Goal: Understand process/instructions: Learn how to perform a task or action

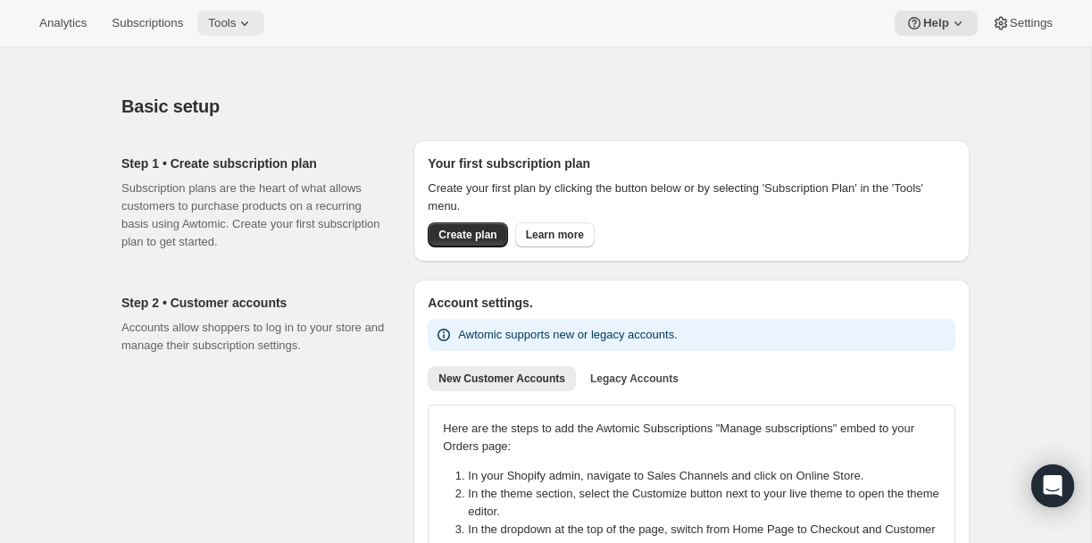
click at [236, 22] on span "Tools" at bounding box center [222, 23] width 28 height 14
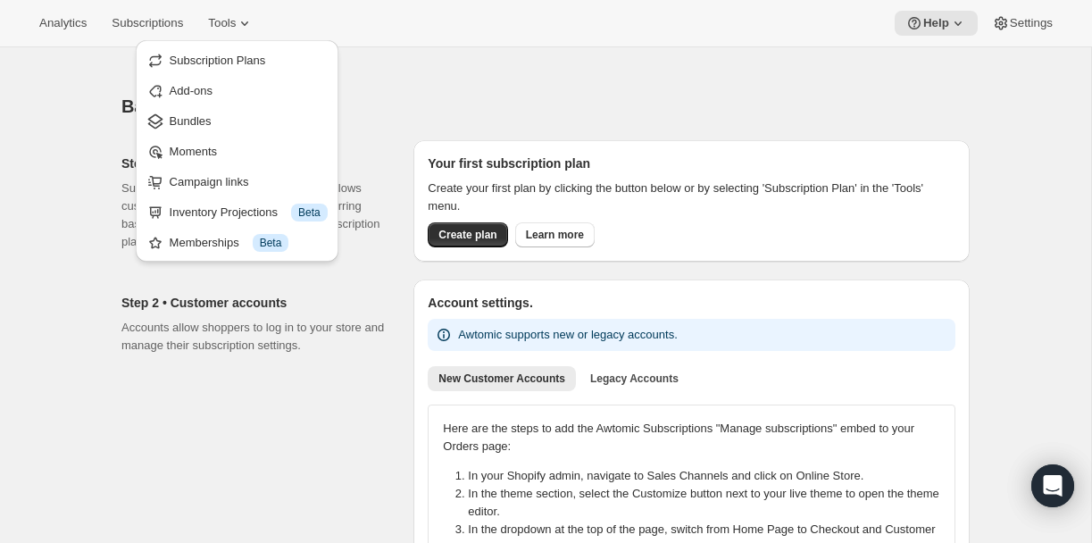
click at [761, 48] on div at bounding box center [545, 59] width 848 height 25
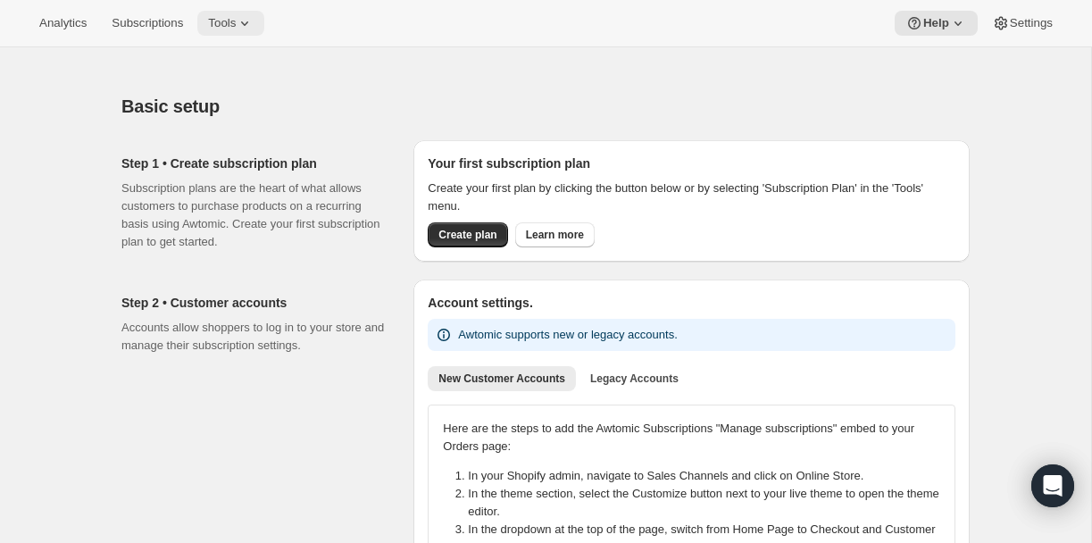
click at [223, 20] on span "Tools" at bounding box center [222, 23] width 28 height 14
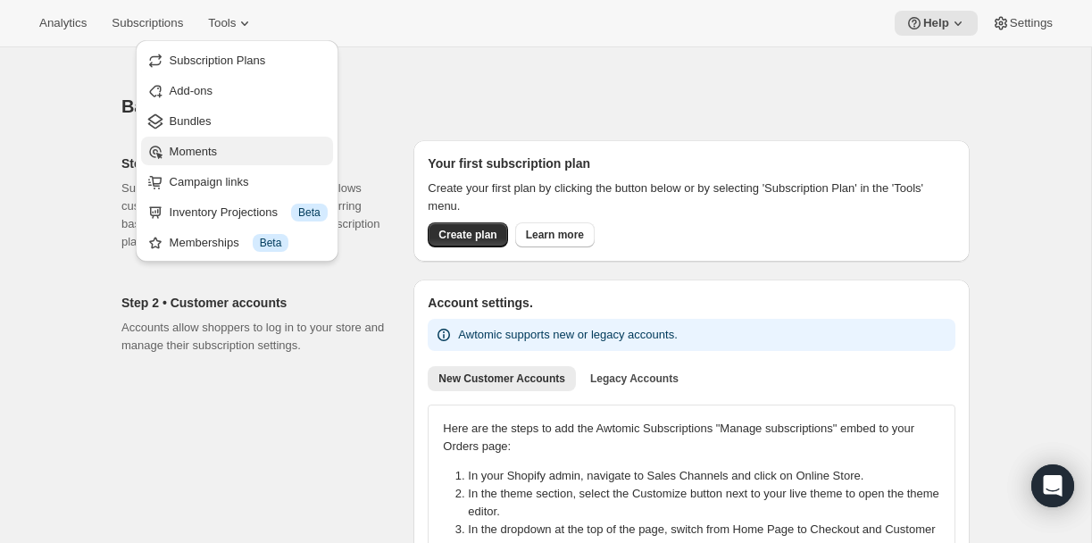
click at [210, 144] on span "Moments" at bounding box center [249, 152] width 158 height 18
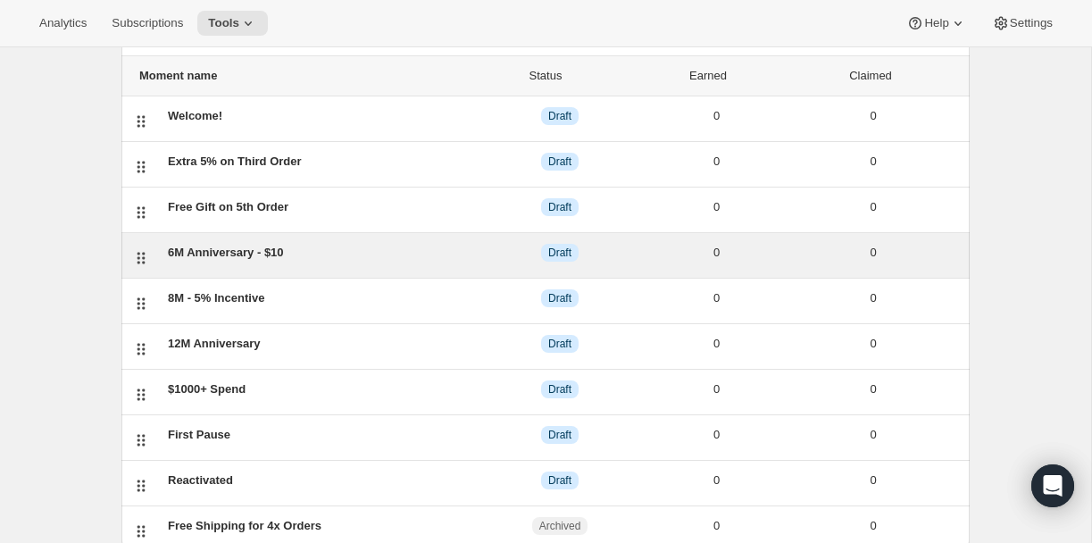
scroll to position [182, 0]
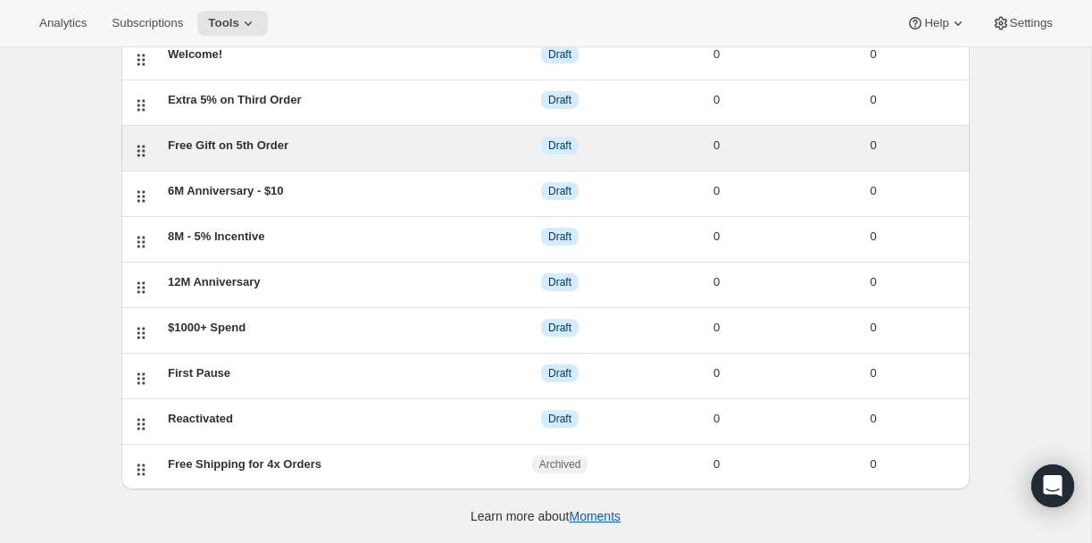
click at [196, 150] on div "Free Gift on 5th Order" at bounding box center [324, 146] width 313 height 18
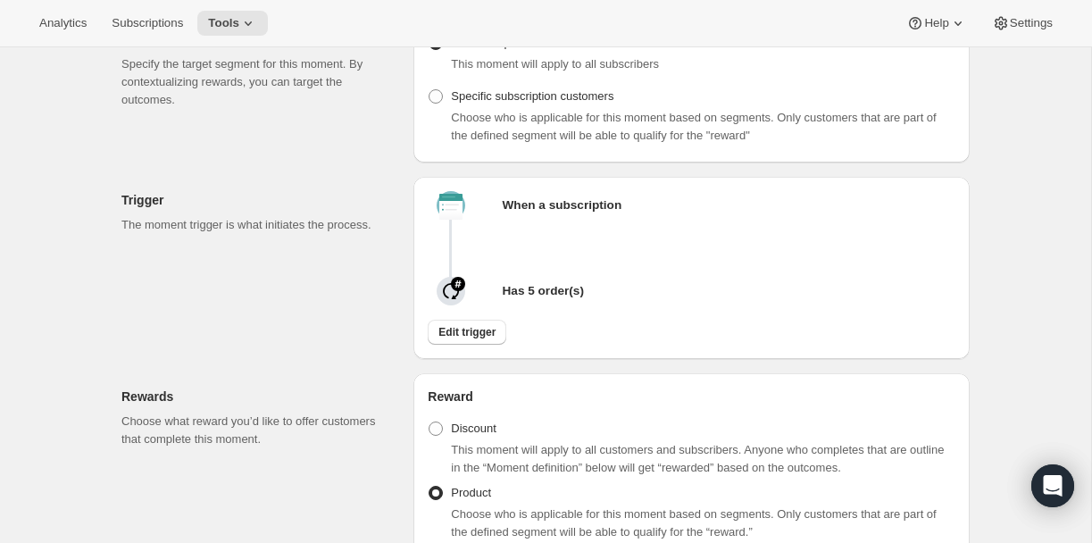
scroll to position [357, 0]
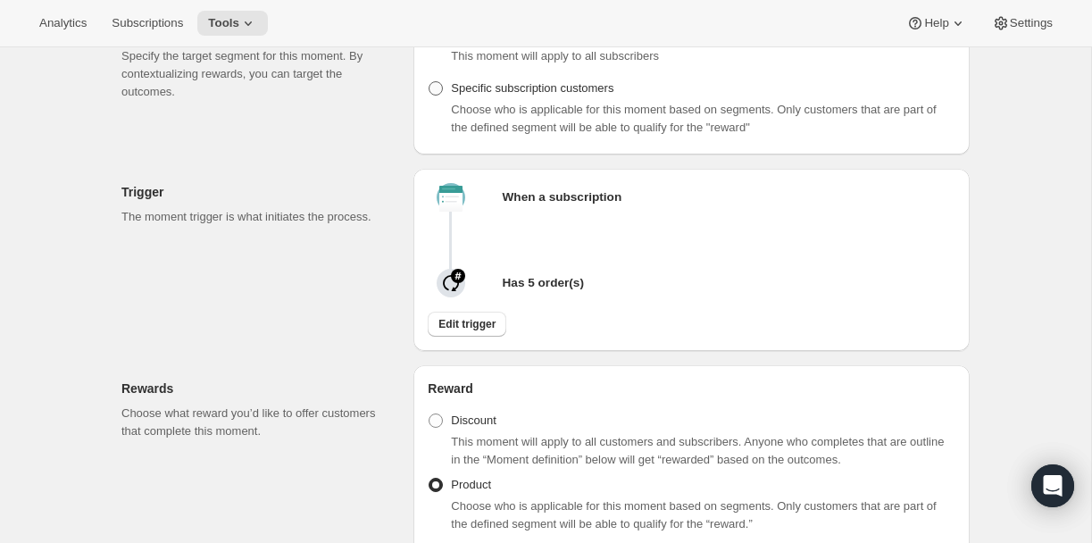
click at [578, 95] on span "Specific subscription customers" at bounding box center [532, 87] width 163 height 13
click at [430, 82] on input "Specific subscription customers" at bounding box center [429, 81] width 1 height 1
radio input "true"
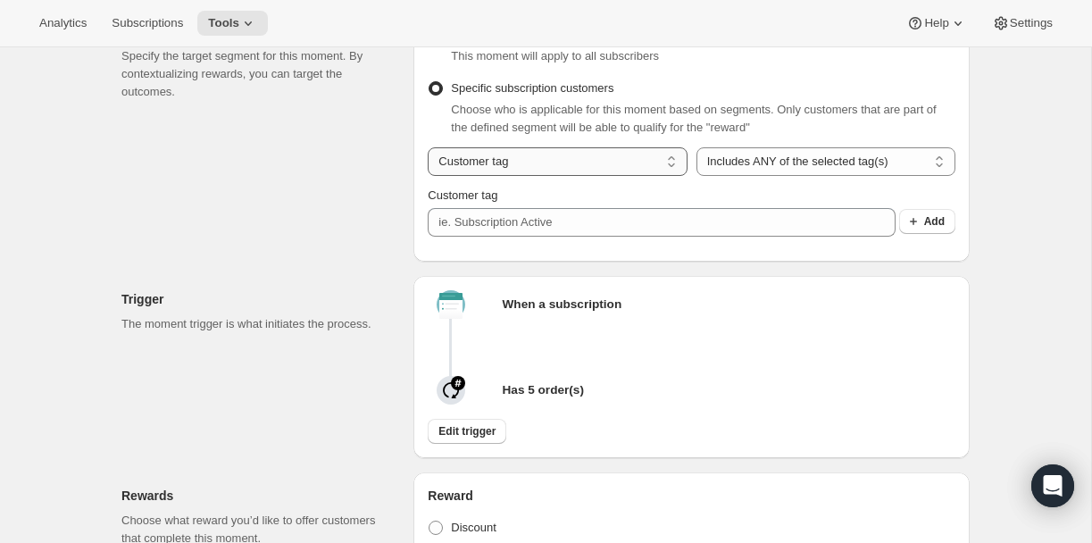
click at [535, 176] on select "Customer tag Subscription" at bounding box center [557, 161] width 259 height 29
select select "subscribesTo"
click at [428, 172] on select "Customer tag Subscription" at bounding box center [557, 161] width 259 height 29
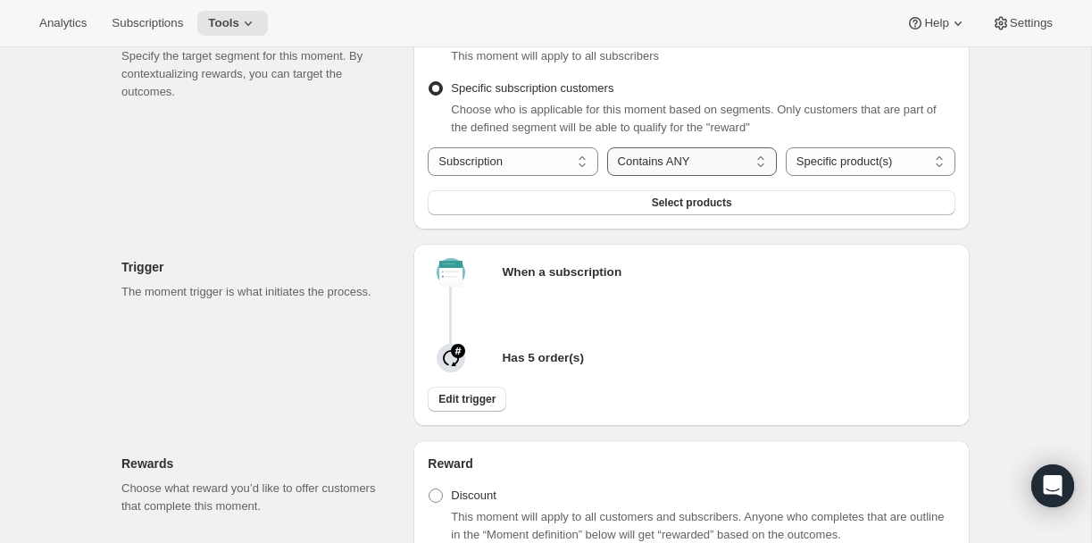
click at [654, 176] on select "Contains ANY Contains ALL Contains ONLY Does not contain ANY" at bounding box center [692, 161] width 170 height 29
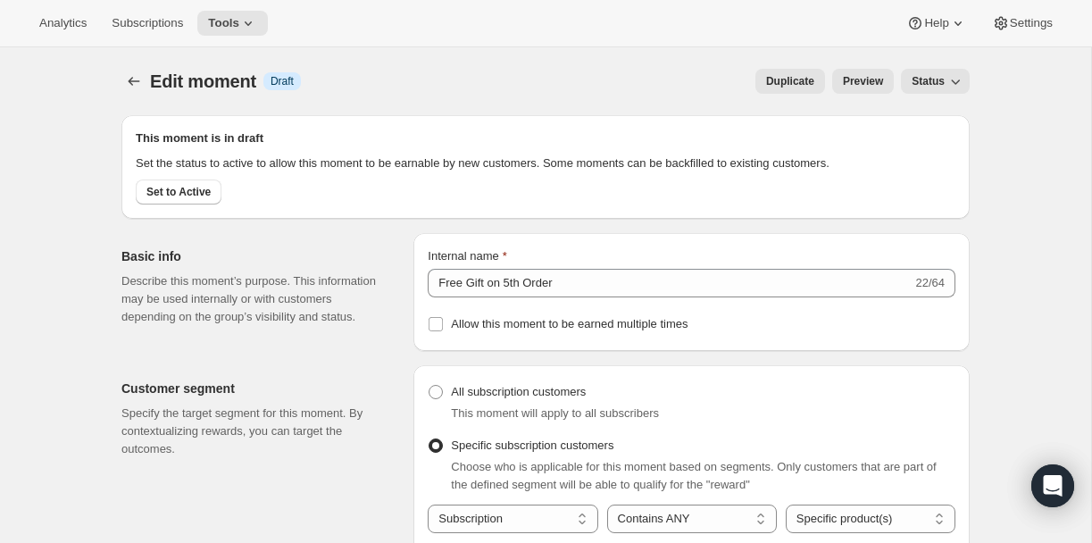
scroll to position [150, 0]
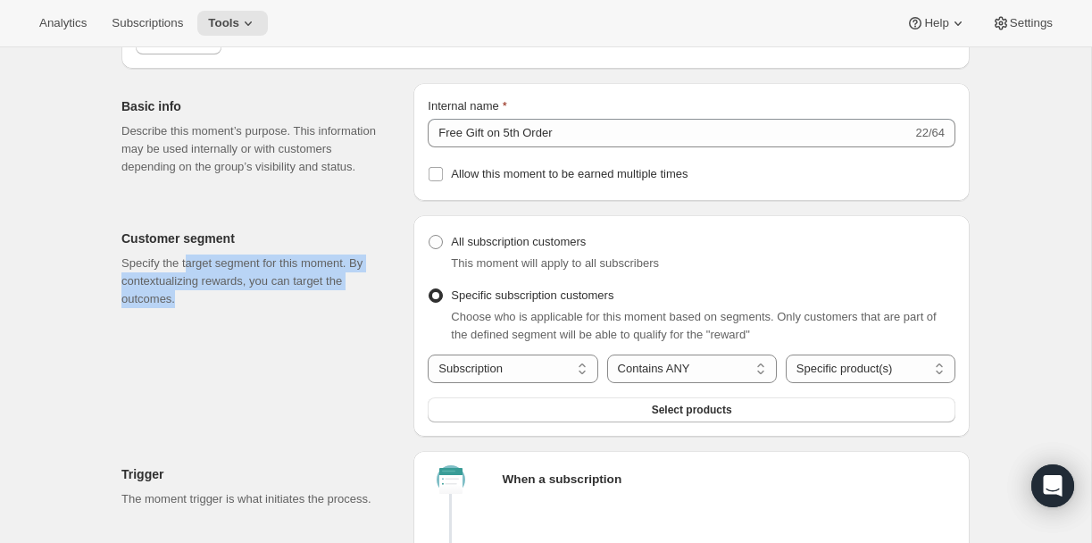
drag, startPoint x: 190, startPoint y: 285, endPoint x: 286, endPoint y: 332, distance: 106.6
click at [286, 308] on p "Specify the target segment for this moment. By contextualizing rewards, you can…" at bounding box center [252, 282] width 263 height 54
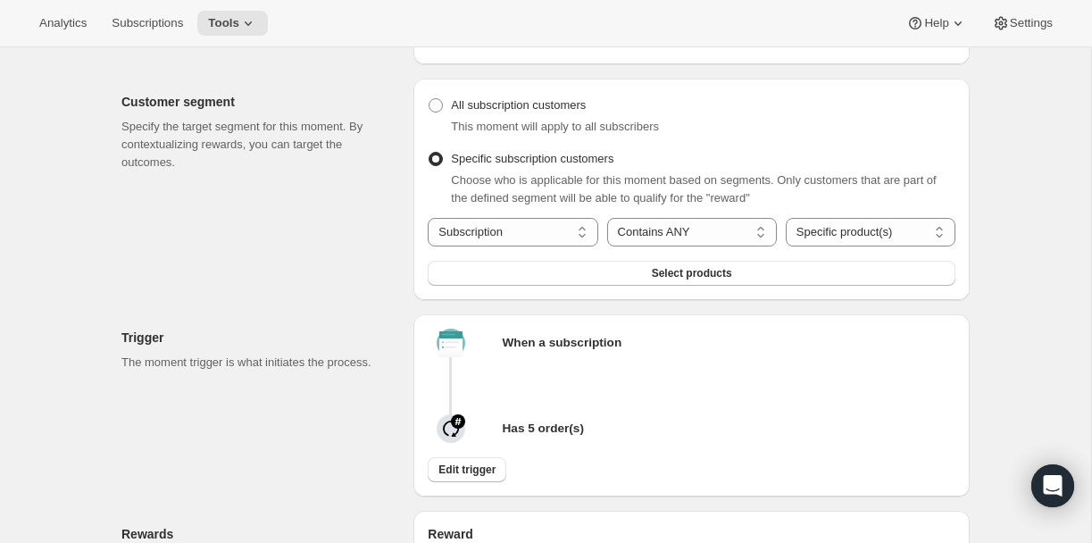
scroll to position [302, 0]
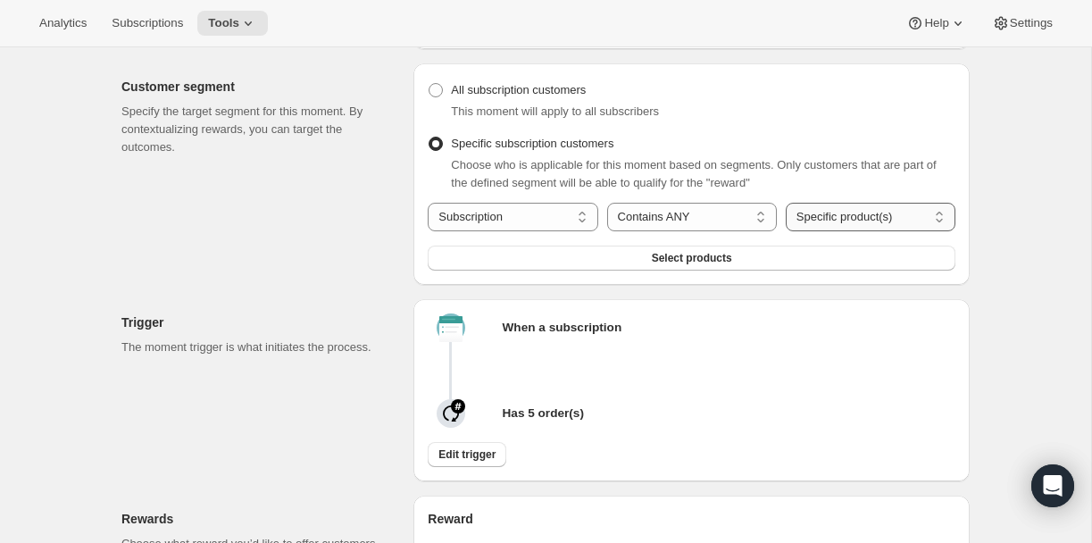
click at [835, 231] on select "Specific product(s) Specific variant(s)" at bounding box center [871, 217] width 170 height 29
click at [786, 228] on select "Specific product(s) Specific variant(s)" at bounding box center [871, 217] width 170 height 29
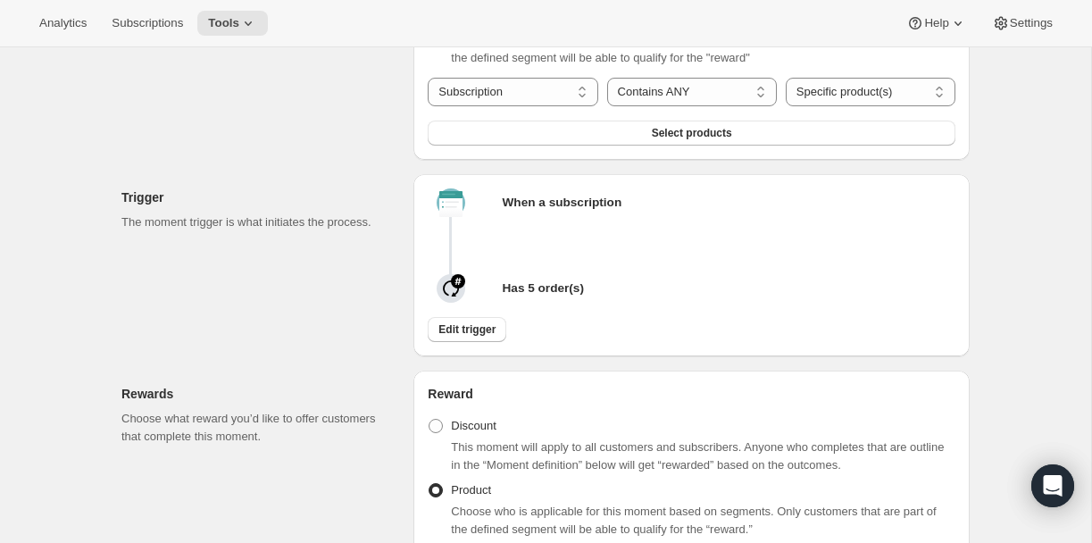
scroll to position [399, 0]
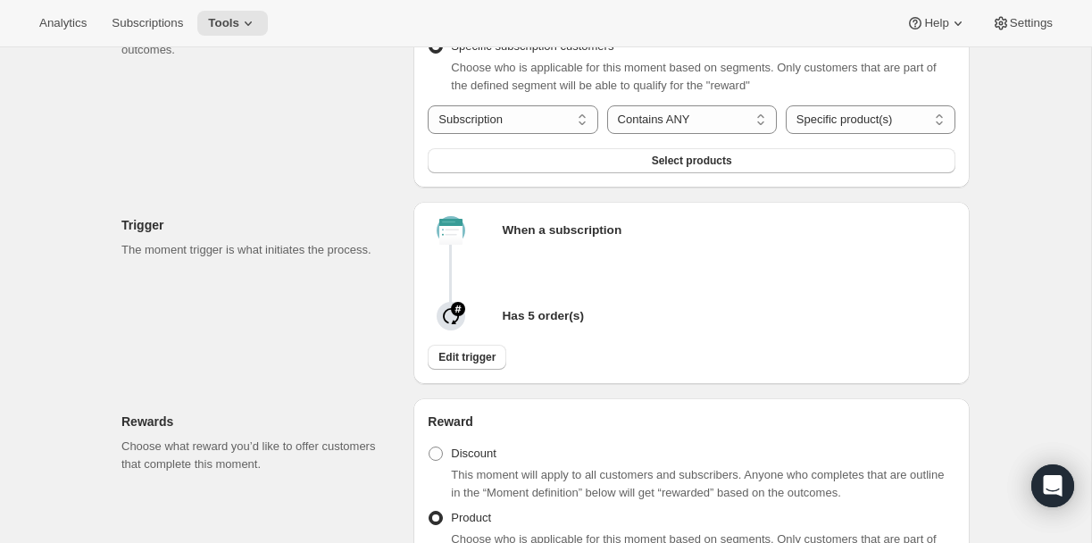
radio input "true"
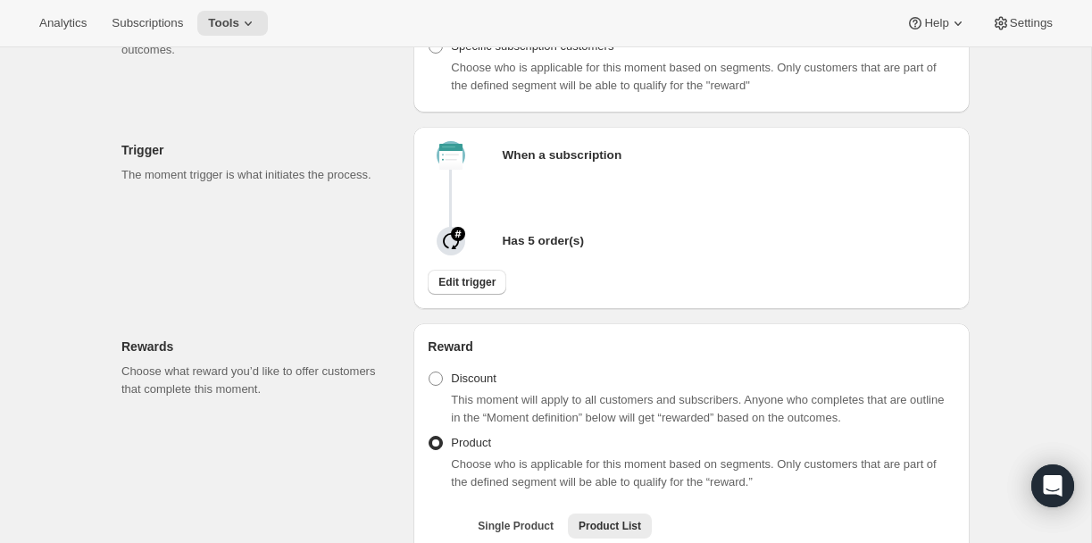
scroll to position [0, 0]
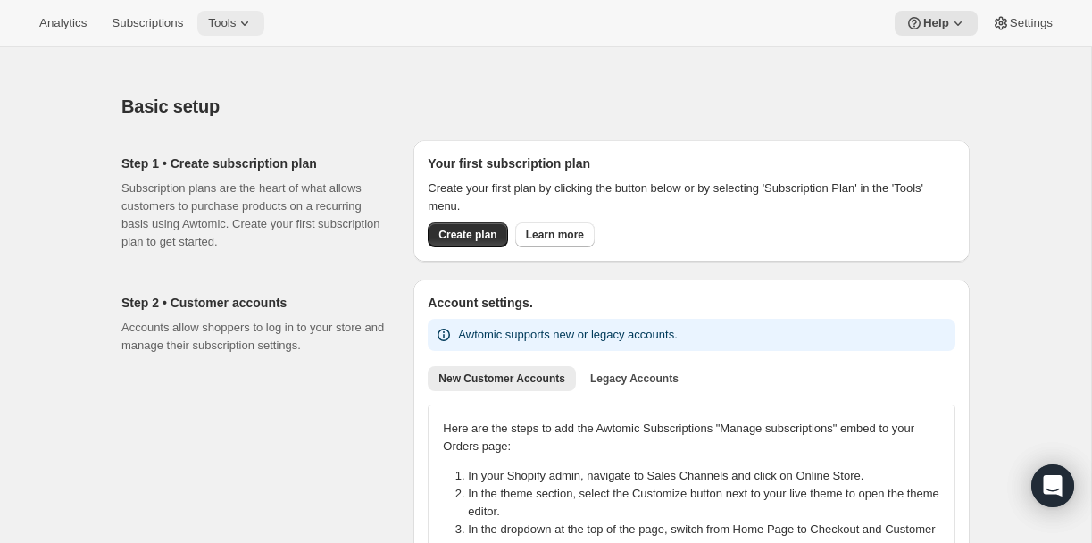
click at [236, 25] on span "Tools" at bounding box center [222, 23] width 28 height 14
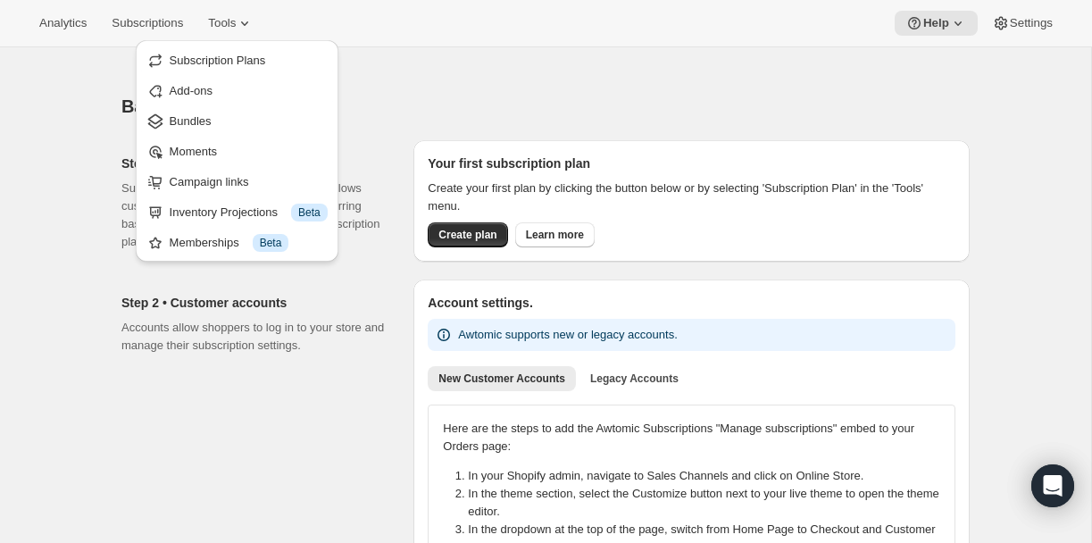
click at [618, 96] on div "Basic setup" at bounding box center [545, 106] width 848 height 25
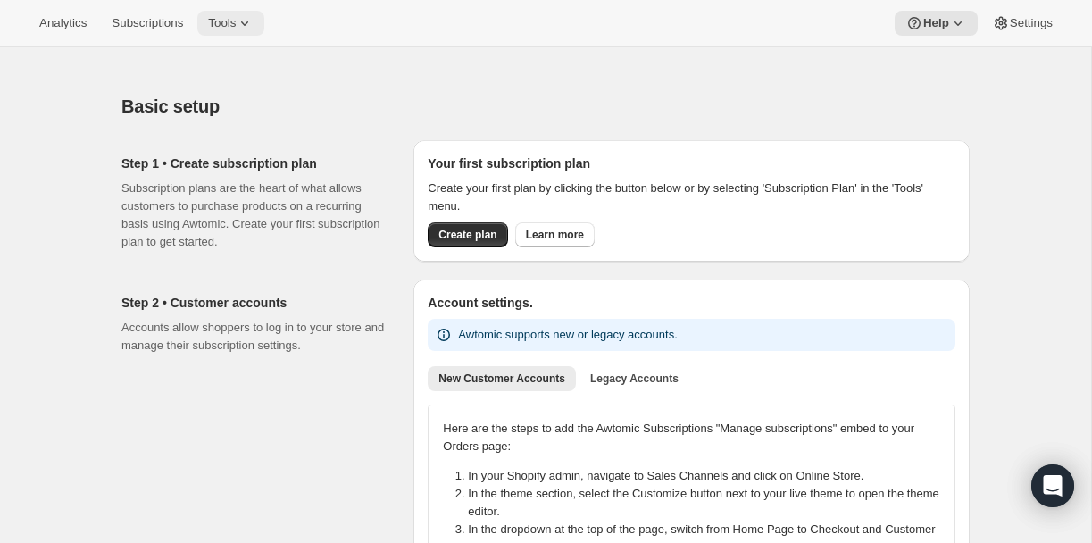
click at [220, 25] on span "Tools" at bounding box center [222, 23] width 28 height 14
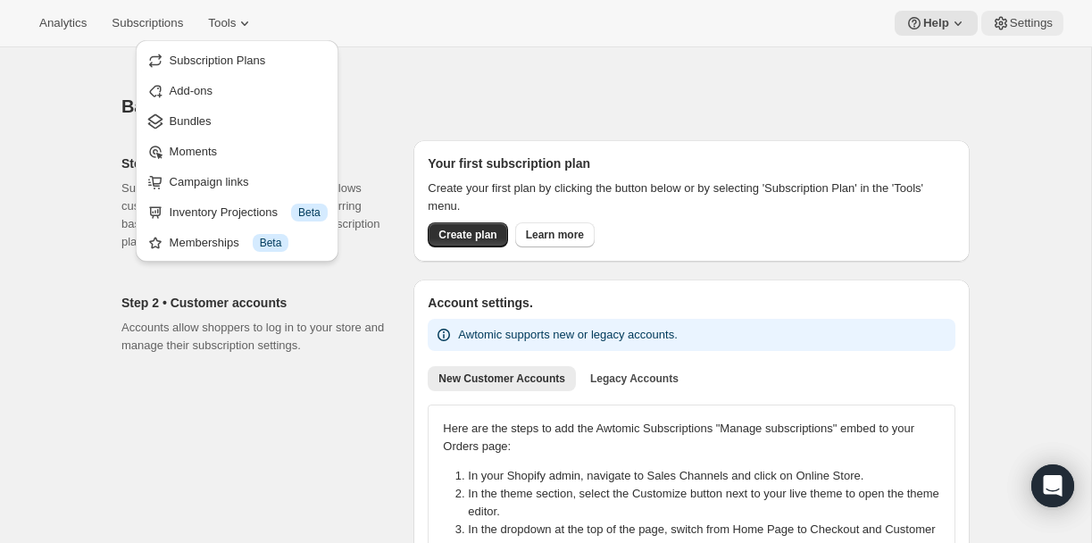
click at [1045, 23] on span "Settings" at bounding box center [1031, 23] width 43 height 14
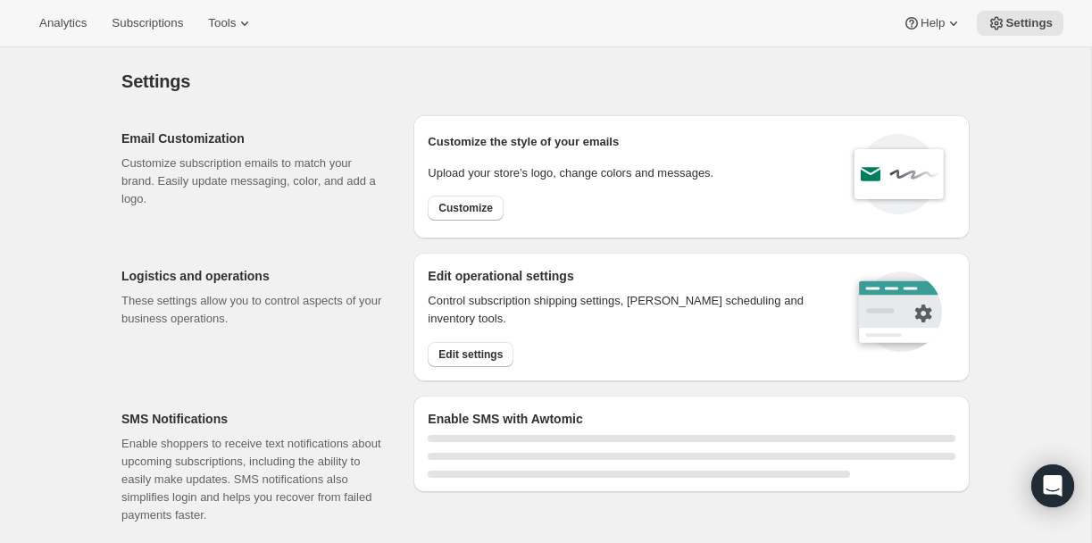
select select "18:00"
select select "09:00"
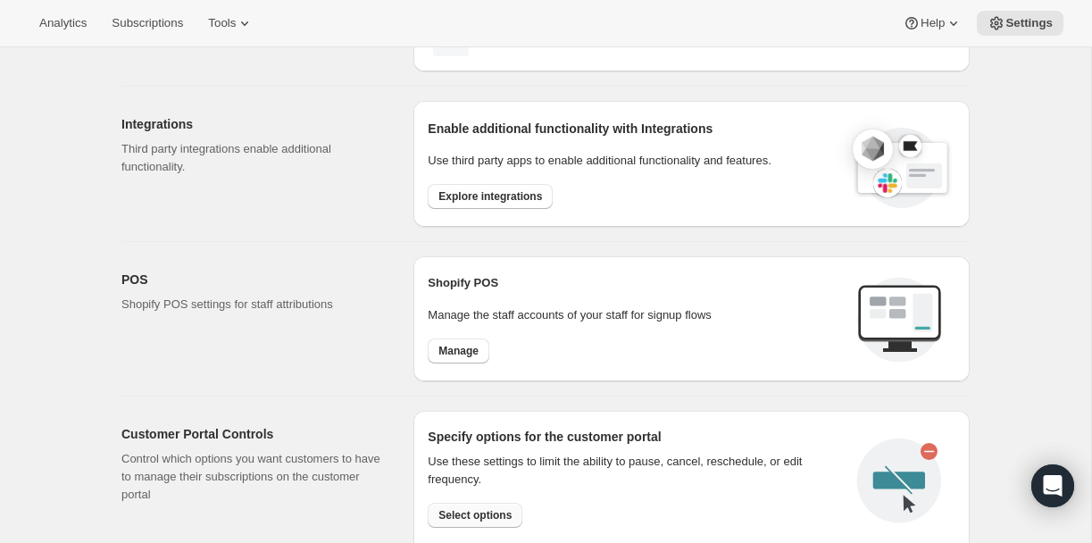
scroll to position [622, 0]
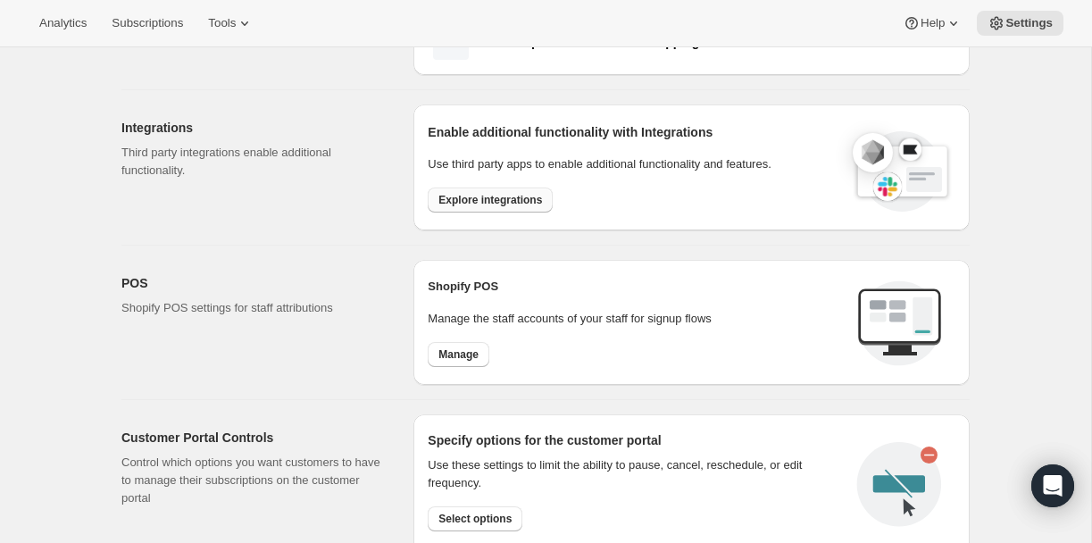
click at [472, 197] on span "Explore integrations" at bounding box center [490, 200] width 104 height 14
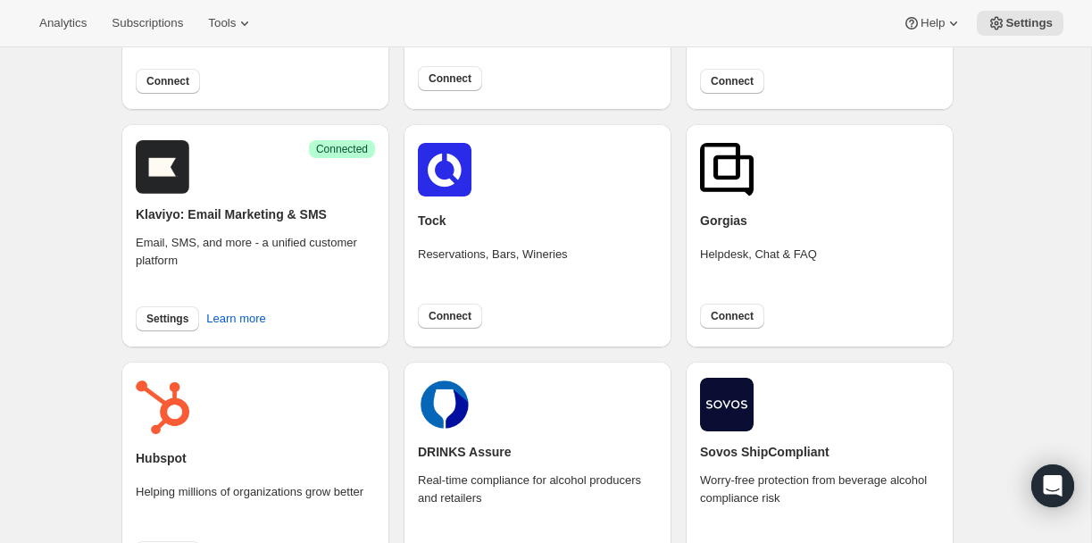
scroll to position [263, 0]
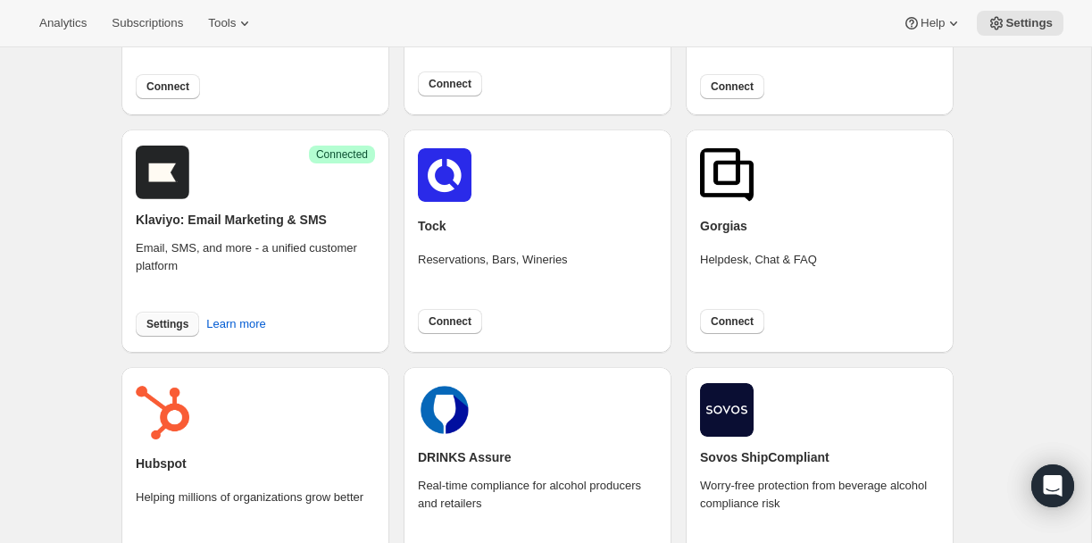
click at [176, 320] on span "Settings" at bounding box center [167, 324] width 42 height 14
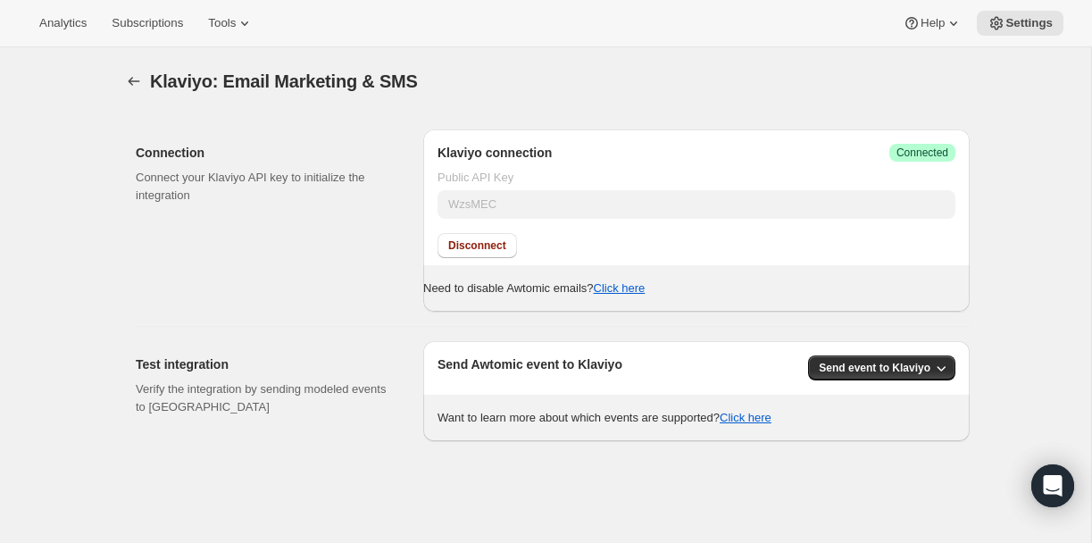
scroll to position [47, 0]
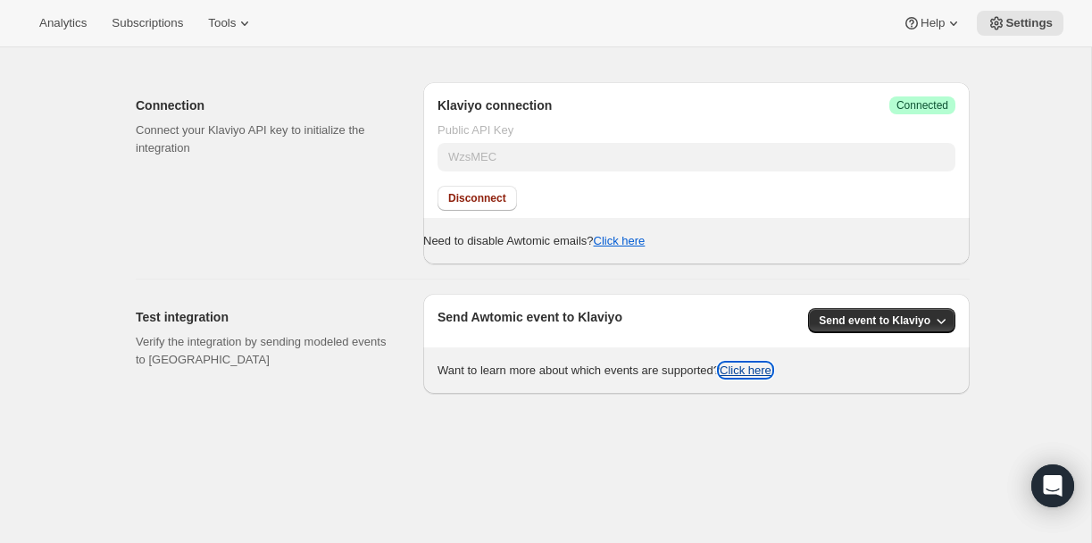
click at [767, 375] on button "Click here" at bounding box center [746, 369] width 52 height 13
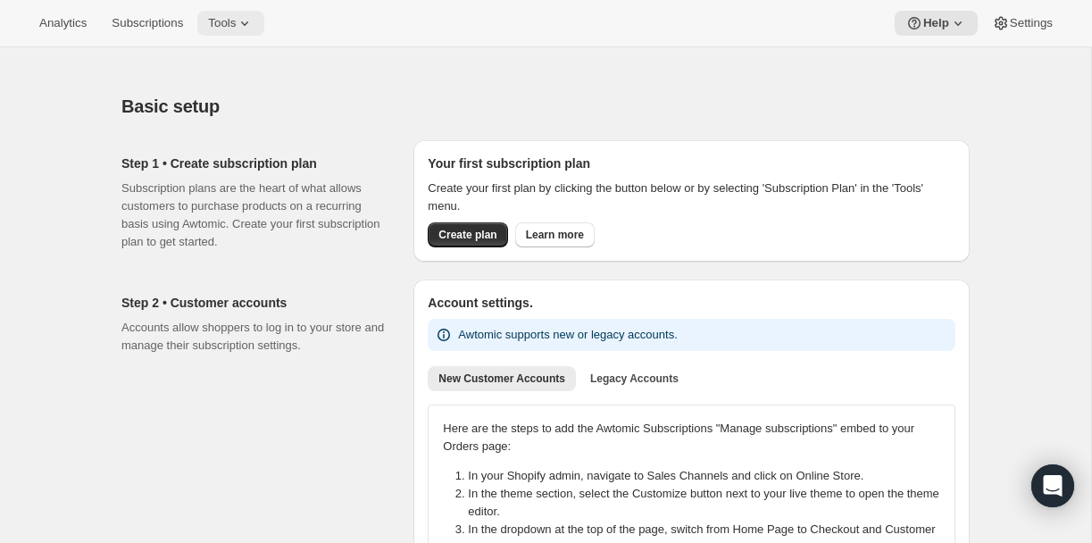
click at [244, 14] on button "Tools" at bounding box center [230, 23] width 67 height 25
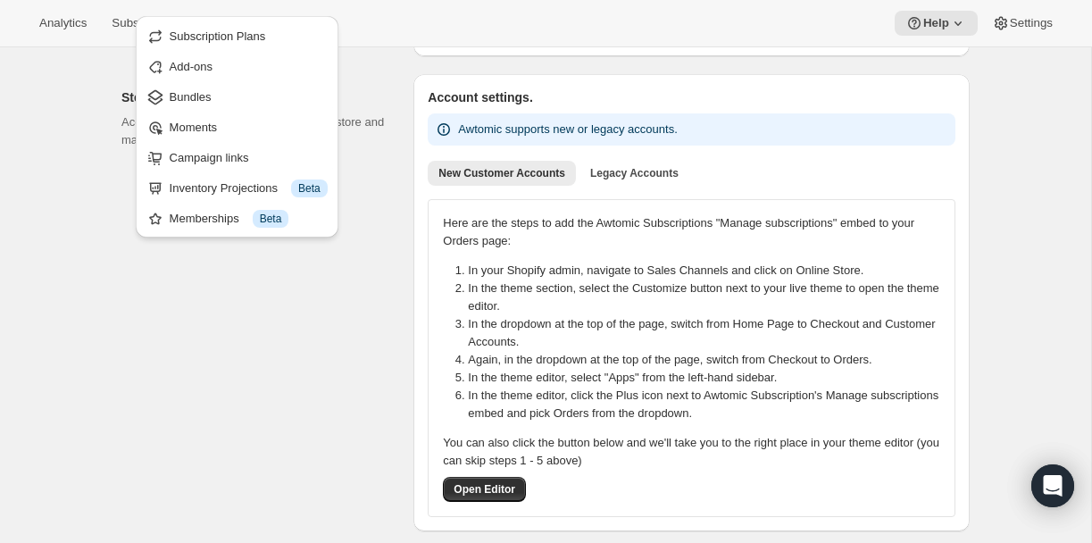
scroll to position [181, 0]
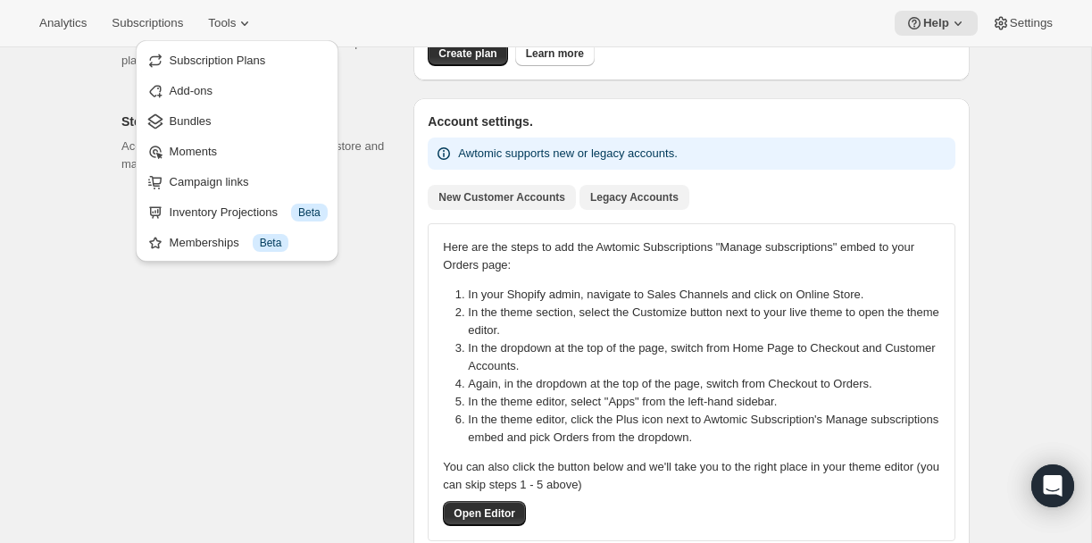
click at [647, 193] on span "Legacy Accounts" at bounding box center [634, 197] width 88 height 14
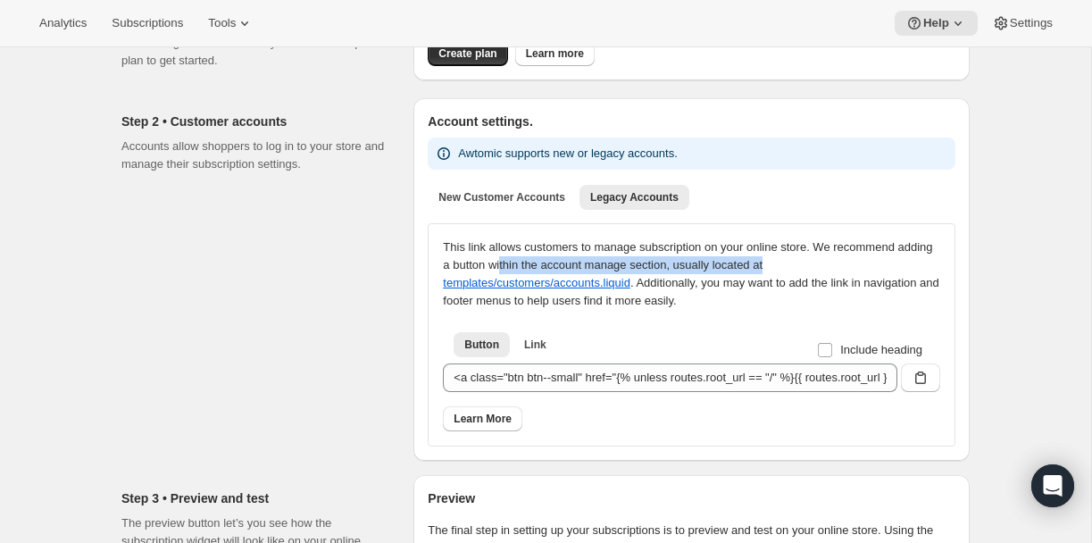
drag, startPoint x: 545, startPoint y: 265, endPoint x: 857, endPoint y: 260, distance: 312.6
click at [857, 260] on div "This link allows customers to manage subscription on your online store. We reco…" at bounding box center [691, 273] width 497 height 71
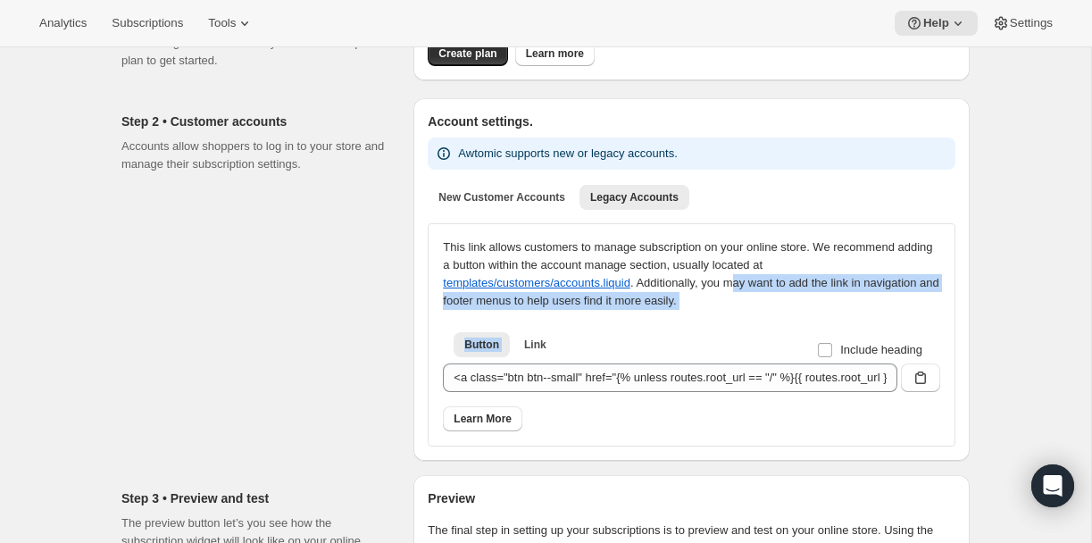
drag, startPoint x: 752, startPoint y: 282, endPoint x: 845, endPoint y: 319, distance: 99.8
click at [845, 319] on div "This link allows customers to manage subscription on your online store. We reco…" at bounding box center [691, 334] width 497 height 193
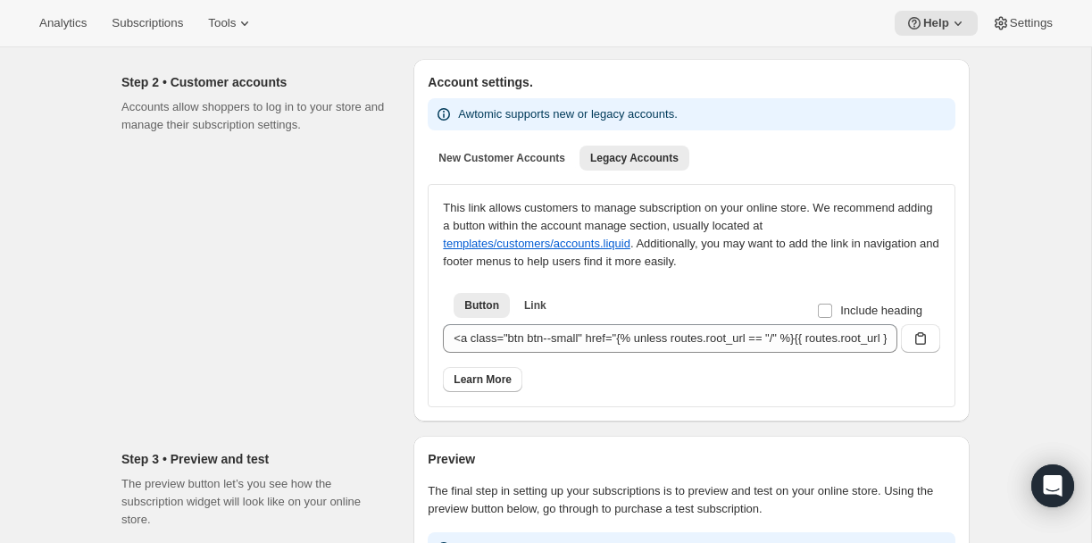
scroll to position [220, 0]
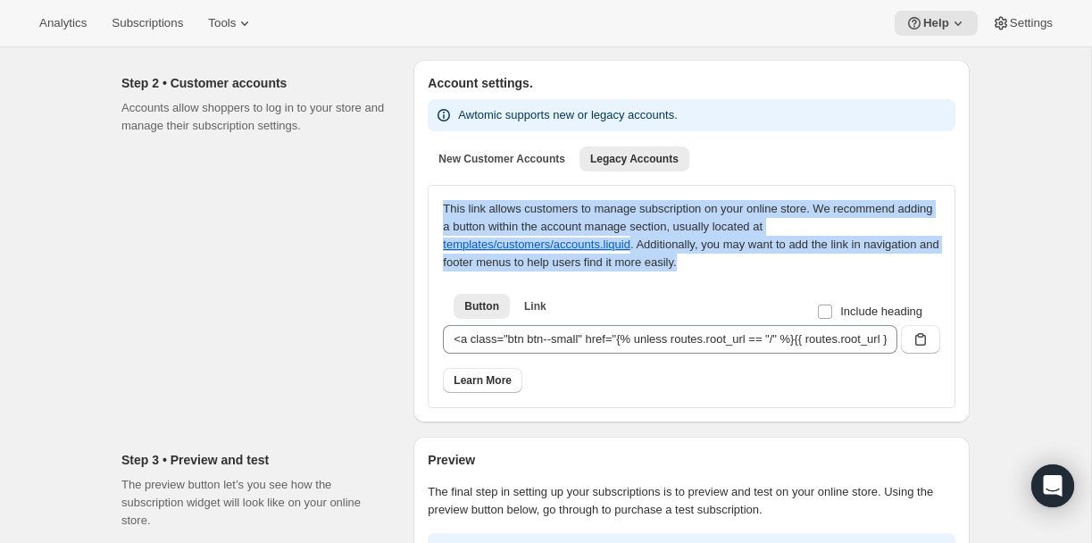
drag, startPoint x: 438, startPoint y: 211, endPoint x: 797, endPoint y: 261, distance: 362.5
click at [797, 261] on div "This link allows customers to manage subscription on your online store. We reco…" at bounding box center [692, 296] width 528 height 223
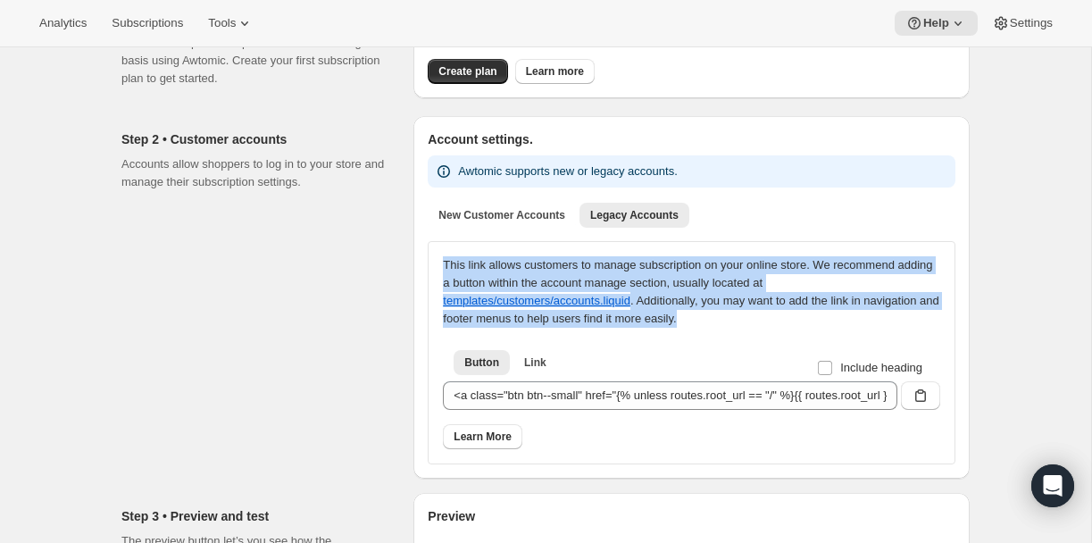
scroll to position [180, 0]
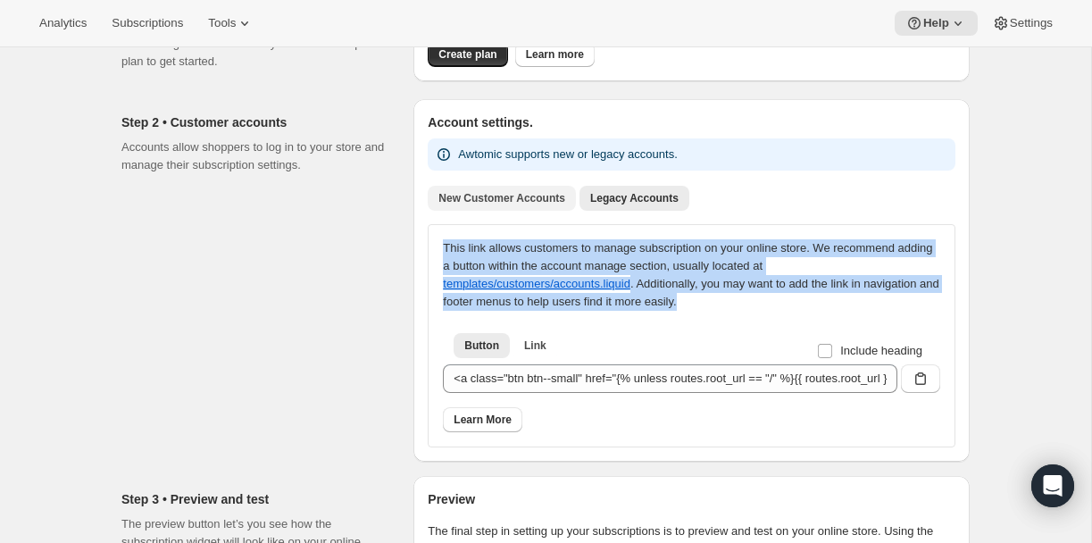
click at [488, 197] on span "New Customer Accounts" at bounding box center [501, 198] width 127 height 14
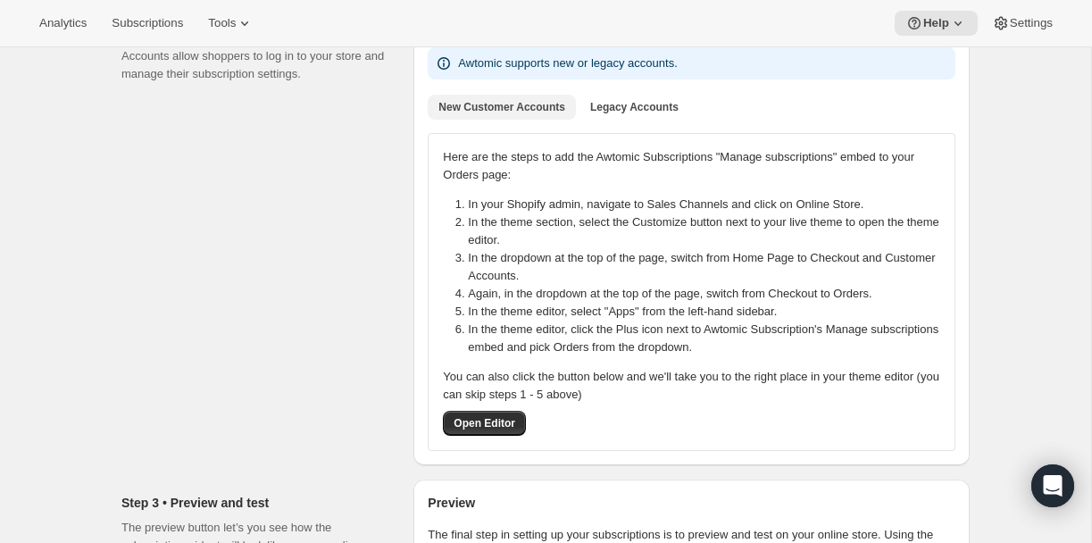
scroll to position [289, 0]
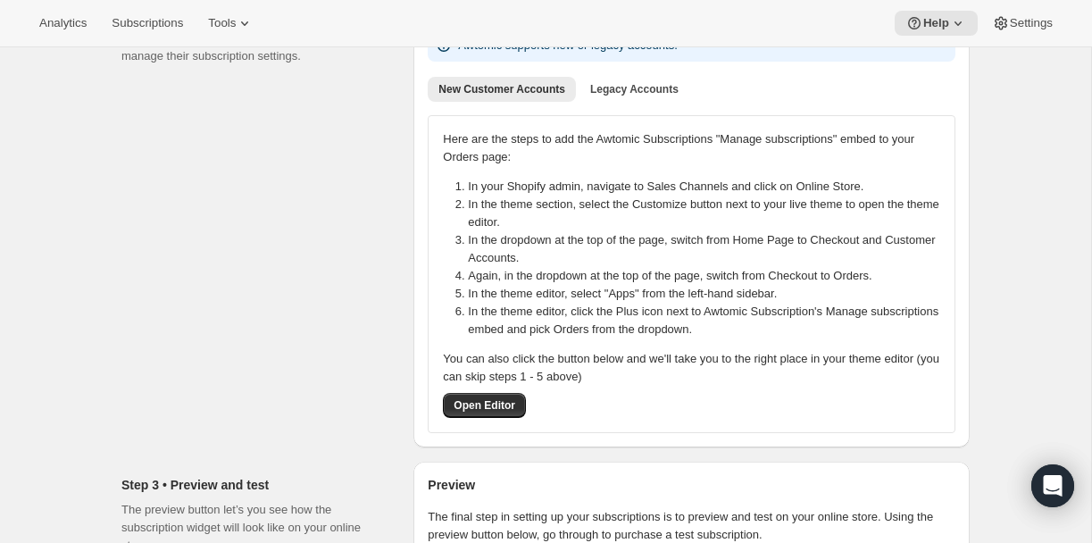
drag, startPoint x: 453, startPoint y: 151, endPoint x: 660, endPoint y: 193, distance: 211.4
click at [660, 193] on div "Here are the steps to add the Awtomic Subscriptions "Manage subscriptions" embe…" at bounding box center [691, 274] width 497 height 288
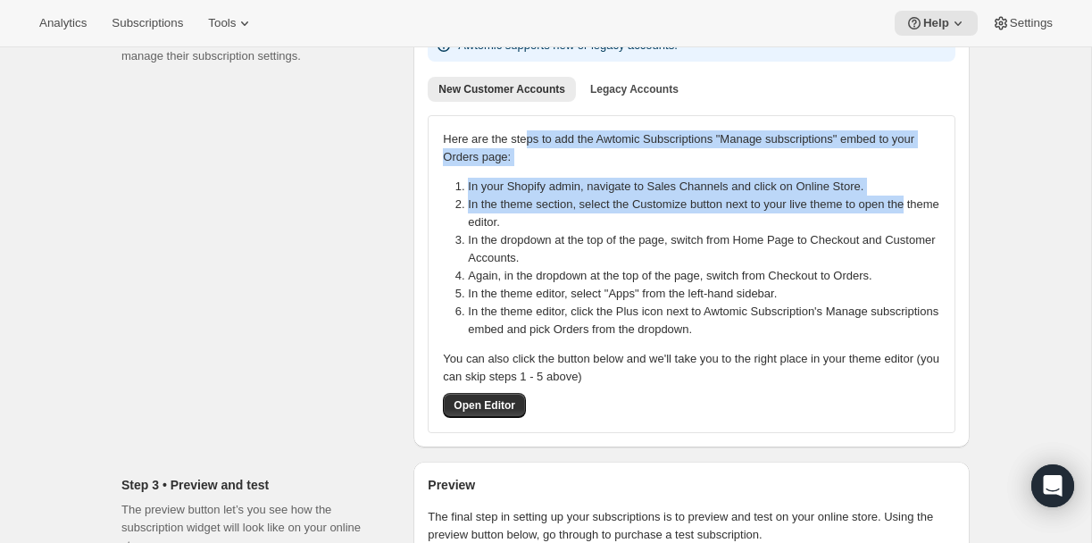
drag, startPoint x: 533, startPoint y: 137, endPoint x: 944, endPoint y: 205, distance: 416.4
click at [940, 205] on div "Here are the steps to add the Awtomic Subscriptions "Manage subscriptions" embe…" at bounding box center [691, 274] width 497 height 288
click at [752, 184] on li "In your Shopify admin, navigate to Sales Channels and click on Online Store." at bounding box center [709, 187] width 483 height 18
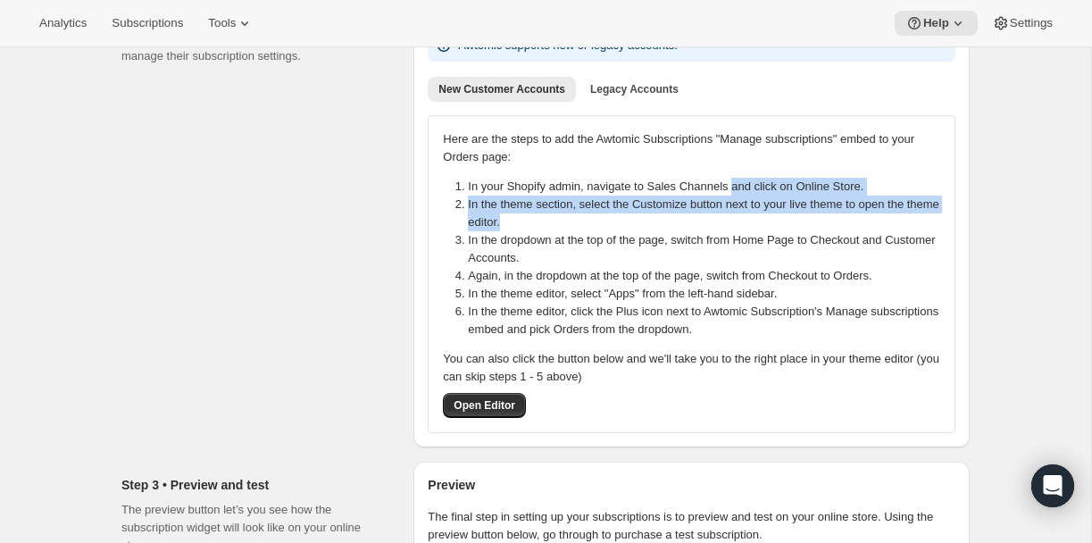
drag, startPoint x: 744, startPoint y: 192, endPoint x: 816, endPoint y: 219, distance: 77.1
click at [816, 219] on ol "In your Shopify admin, navigate to Sales Channels and click on Online Store. In…" at bounding box center [691, 258] width 519 height 161
click at [816, 219] on li "In the theme section, select the Customize button next to your live theme to op…" at bounding box center [709, 214] width 483 height 36
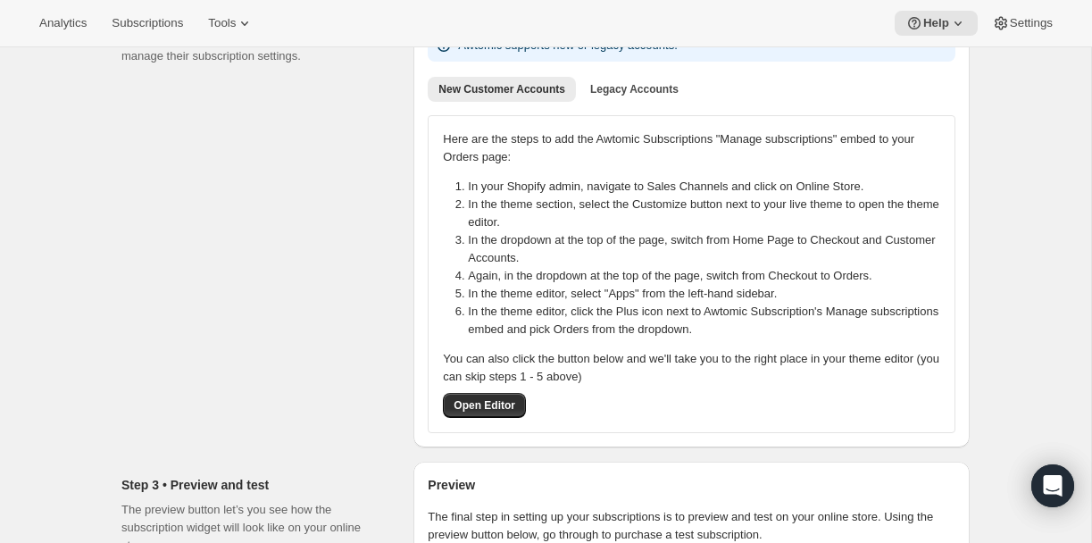
drag, startPoint x: 470, startPoint y: 181, endPoint x: 738, endPoint y: 189, distance: 268.0
click at [738, 189] on li "In your Shopify admin, navigate to Sales Channels and click on Online Store." at bounding box center [709, 187] width 483 height 18
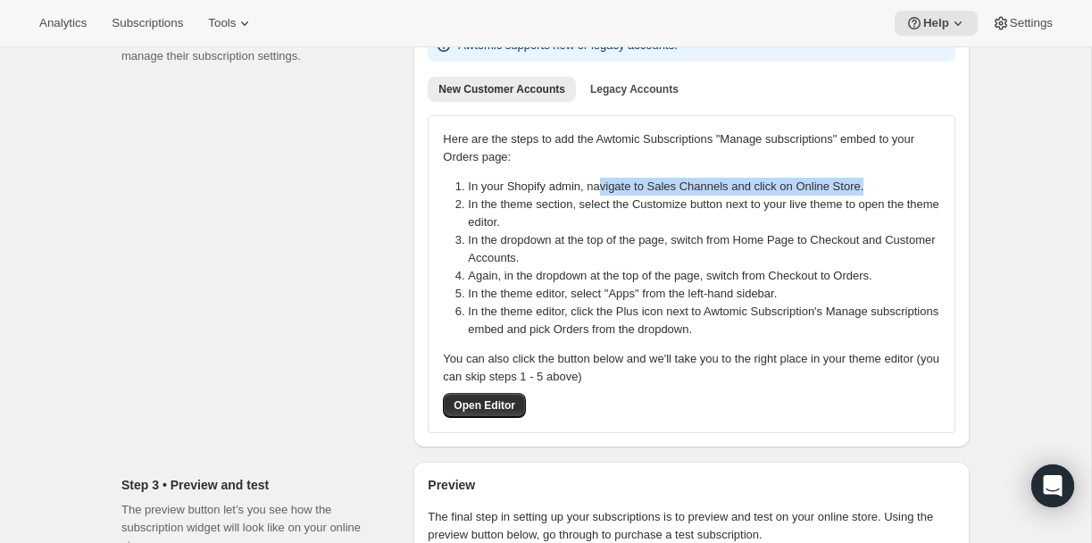
drag, startPoint x: 605, startPoint y: 187, endPoint x: 921, endPoint y: 186, distance: 316.1
click at [921, 186] on li "In your Shopify admin, navigate to Sales Channels and click on Online Store." at bounding box center [709, 187] width 483 height 18
drag, startPoint x: 915, startPoint y: 186, endPoint x: 461, endPoint y: 171, distance: 454.8
click at [461, 171] on div "Here are the steps to add the Awtomic Subscriptions "Manage subscriptions" embe…" at bounding box center [691, 274] width 497 height 288
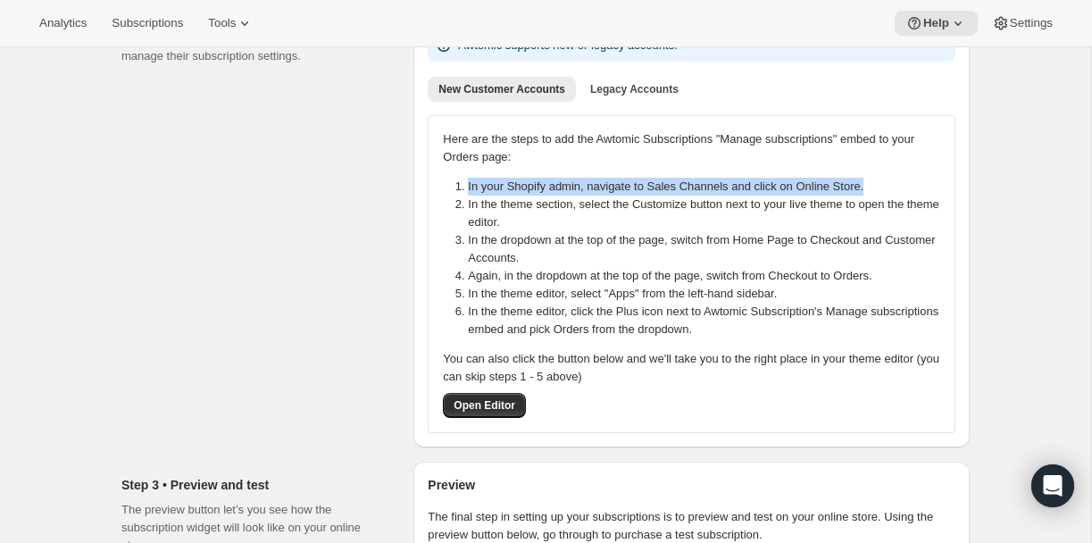
click at [468, 184] on li "In your Shopify admin, navigate to Sales Channels and click on Online Store." at bounding box center [709, 187] width 483 height 18
drag, startPoint x: 465, startPoint y: 187, endPoint x: 970, endPoint y: 180, distance: 504.6
click at [970, 180] on div "Basic setup. This page is ready Basic setup Step 1 • Create subscription plan S…" at bounding box center [545, 242] width 891 height 919
drag, startPoint x: 467, startPoint y: 186, endPoint x: 945, endPoint y: 190, distance: 477.8
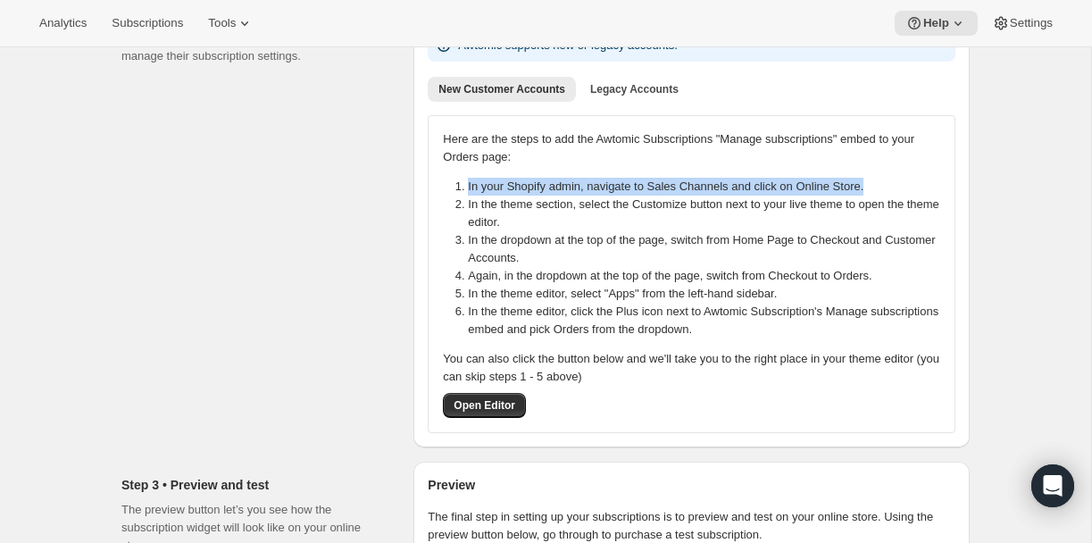
click at [945, 190] on li "In your Shopify admin, navigate to Sales Channels and click on Online Store." at bounding box center [709, 187] width 483 height 18
drag, startPoint x: 468, startPoint y: 186, endPoint x: 932, endPoint y: 191, distance: 464.4
click at [932, 191] on li "In your Shopify admin, navigate to Sales Channels and click on Online Store." at bounding box center [709, 187] width 483 height 18
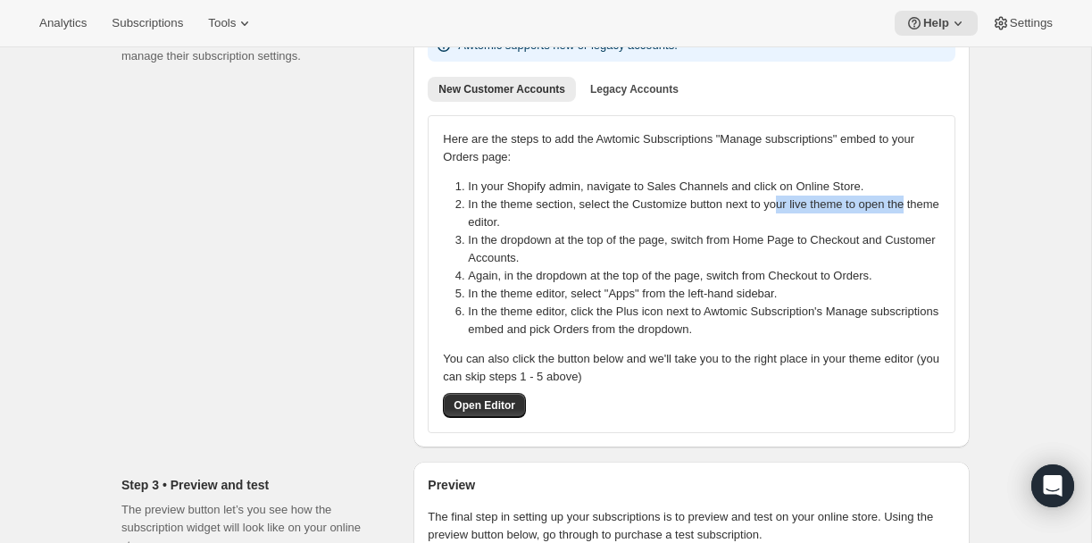
drag, startPoint x: 469, startPoint y: 206, endPoint x: 814, endPoint y: 203, distance: 345.6
click at [812, 200] on li "In the theme section, select the Customize button next to your live theme to op…" at bounding box center [709, 214] width 483 height 36
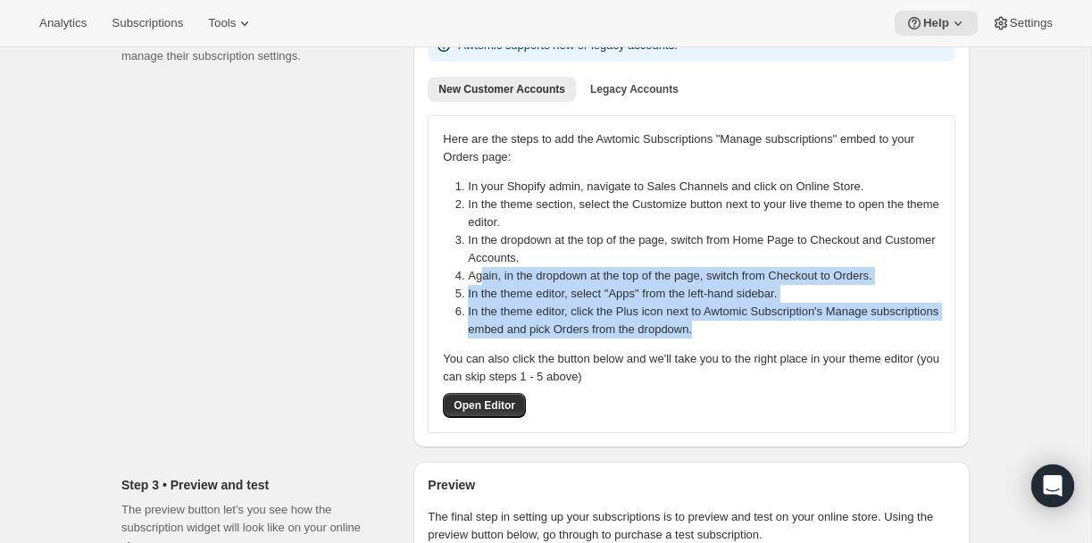
drag, startPoint x: 483, startPoint y: 268, endPoint x: 948, endPoint y: 337, distance: 469.5
click at [948, 337] on ol "In your Shopify admin, navigate to Sales Channels and click on Online Store. In…" at bounding box center [691, 258] width 519 height 161
click at [948, 337] on li "In the theme editor, click the Plus icon next to Awtomic Subscription's Manage …" at bounding box center [709, 321] width 483 height 36
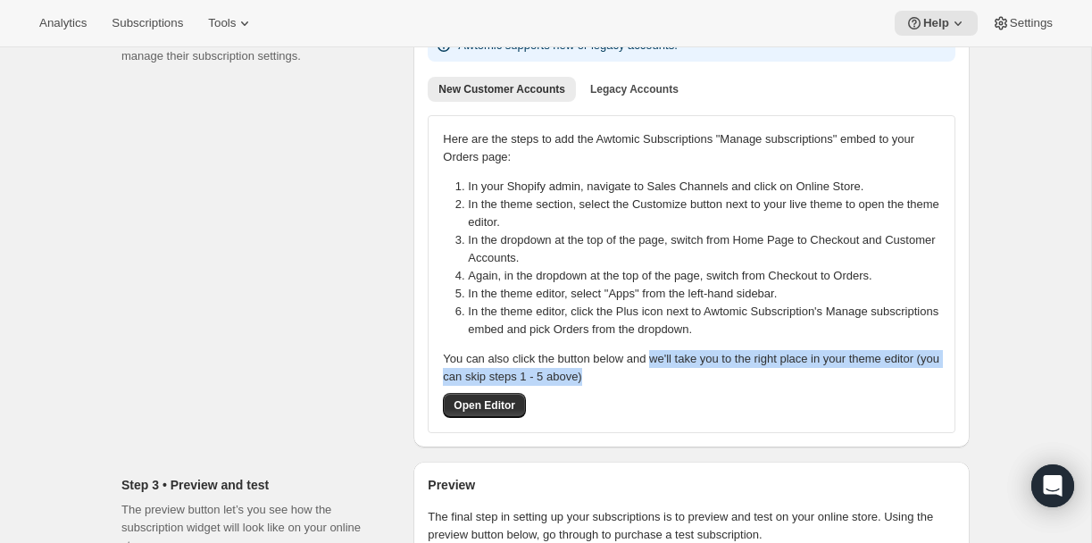
drag, startPoint x: 661, startPoint y: 353, endPoint x: 926, endPoint y: 378, distance: 266.4
click at [927, 378] on p "You can also click the button below and we'll take you to the right place in yo…" at bounding box center [691, 368] width 497 height 36
click at [926, 378] on p "You can also click the button below and we'll take you to the right place in yo…" at bounding box center [691, 368] width 497 height 36
drag, startPoint x: 586, startPoint y: 357, endPoint x: 923, endPoint y: 386, distance: 338.8
click at [923, 387] on div "You can also click the button below and we'll take you to the right place in yo…" at bounding box center [691, 384] width 497 height 68
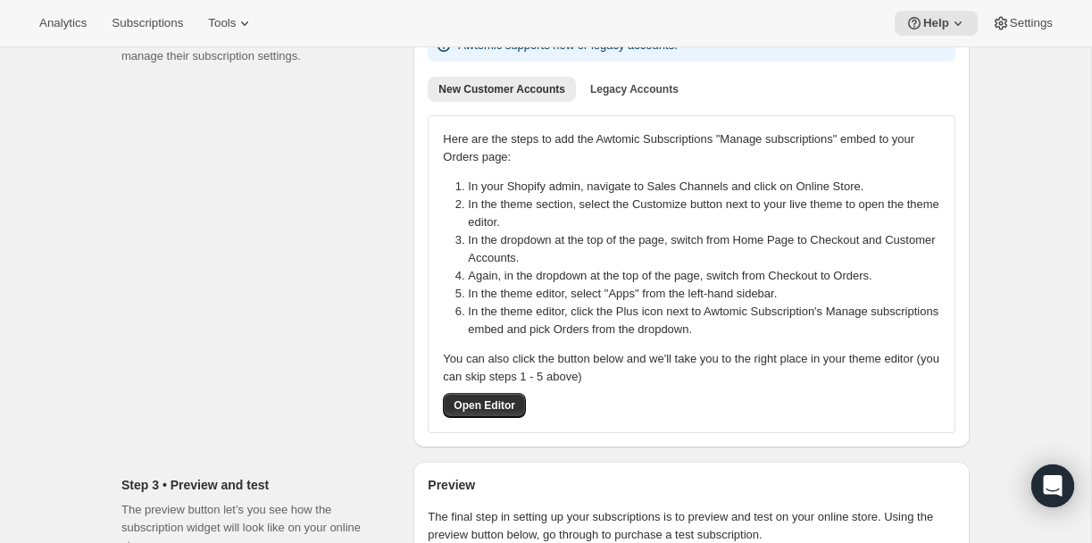
click at [689, 192] on li "In your Shopify admin, navigate to Sales Channels and click on Online Store." at bounding box center [709, 187] width 483 height 18
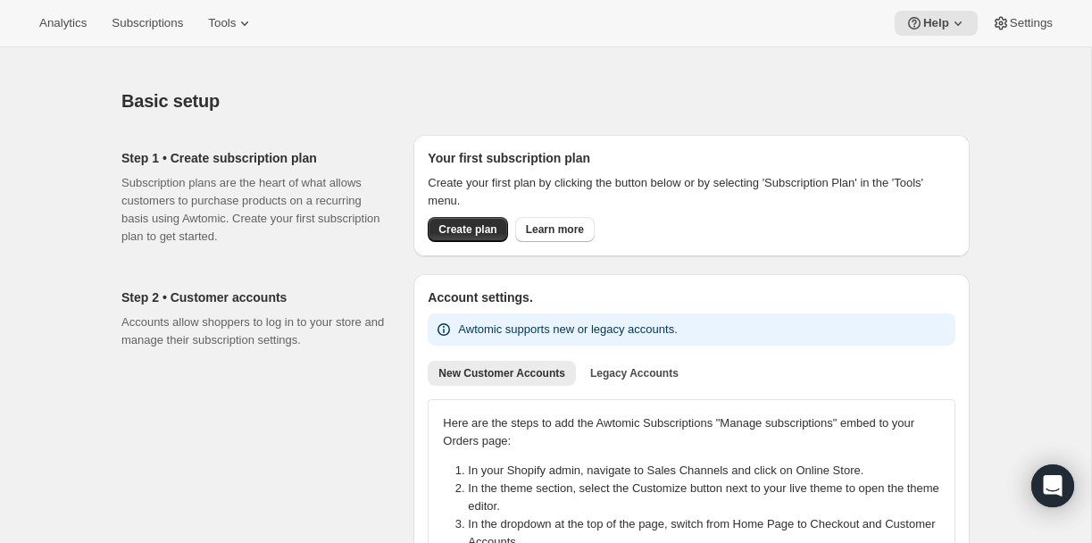
scroll to position [0, 0]
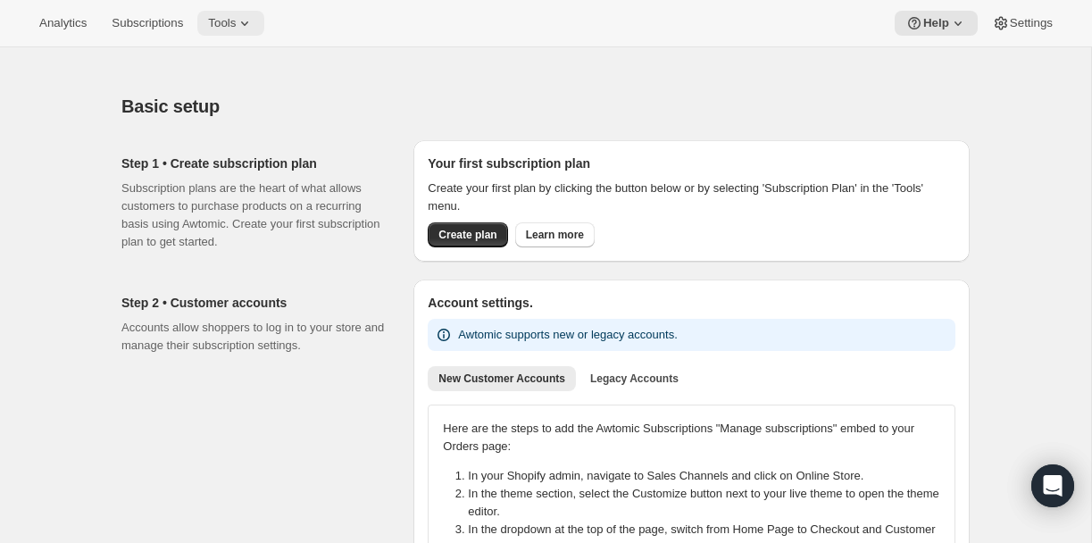
click at [236, 27] on span "Tools" at bounding box center [222, 23] width 28 height 14
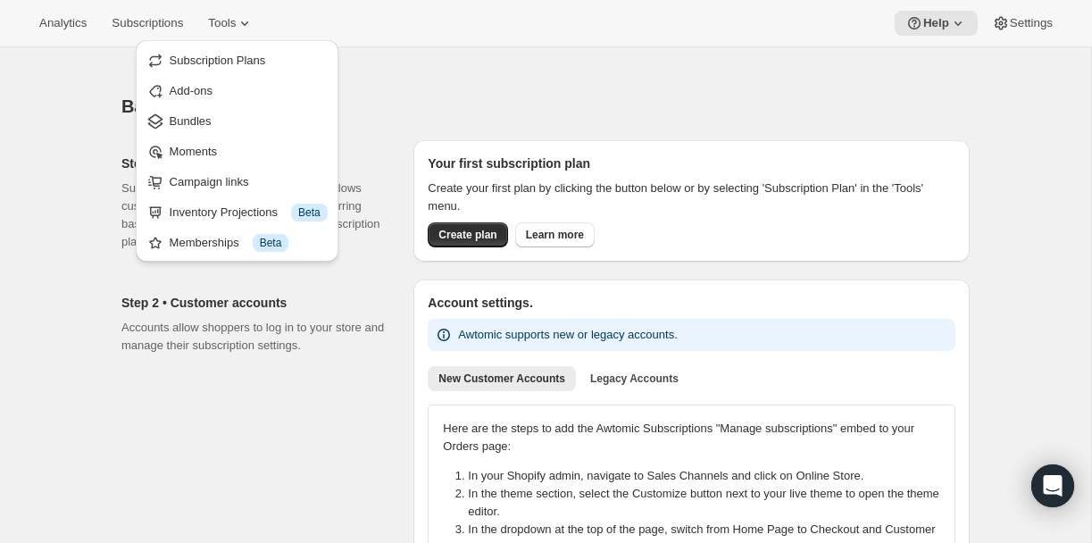
click at [1010, 36] on div "Analytics Subscriptions Tools Help Settings" at bounding box center [546, 23] width 1092 height 47
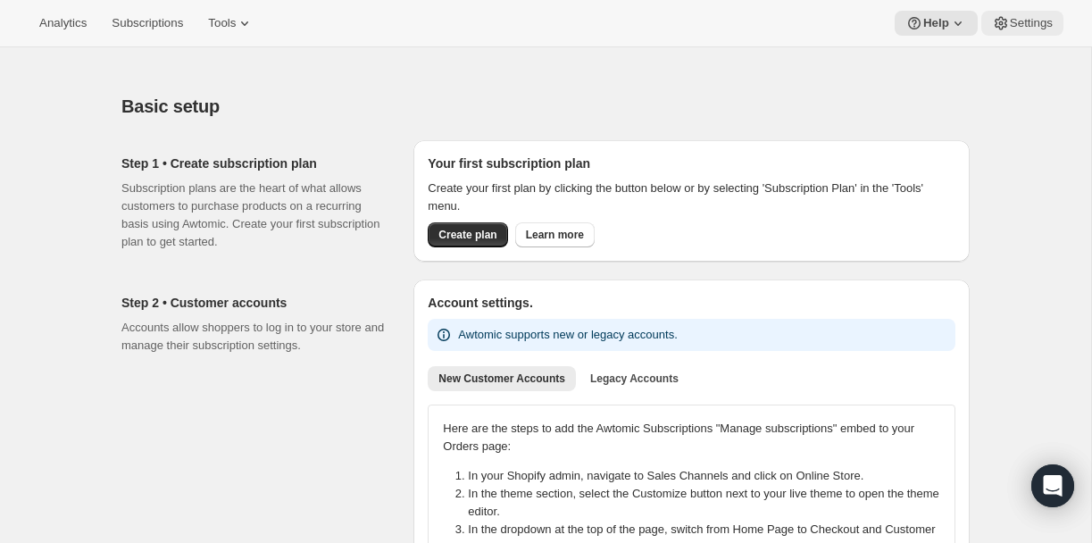
click at [1033, 22] on span "Settings" at bounding box center [1031, 23] width 43 height 14
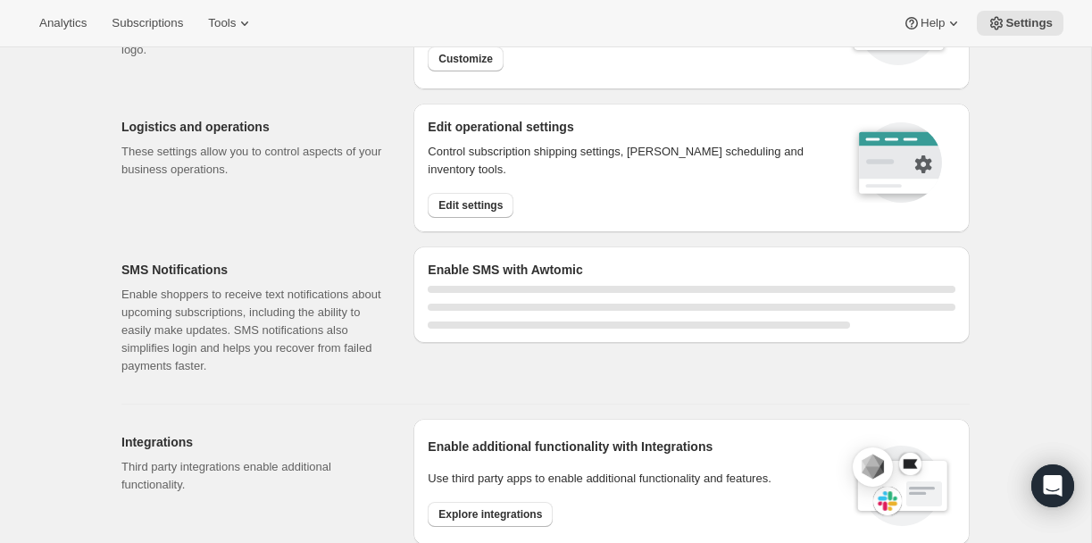
select select "18:00"
select select "09:00"
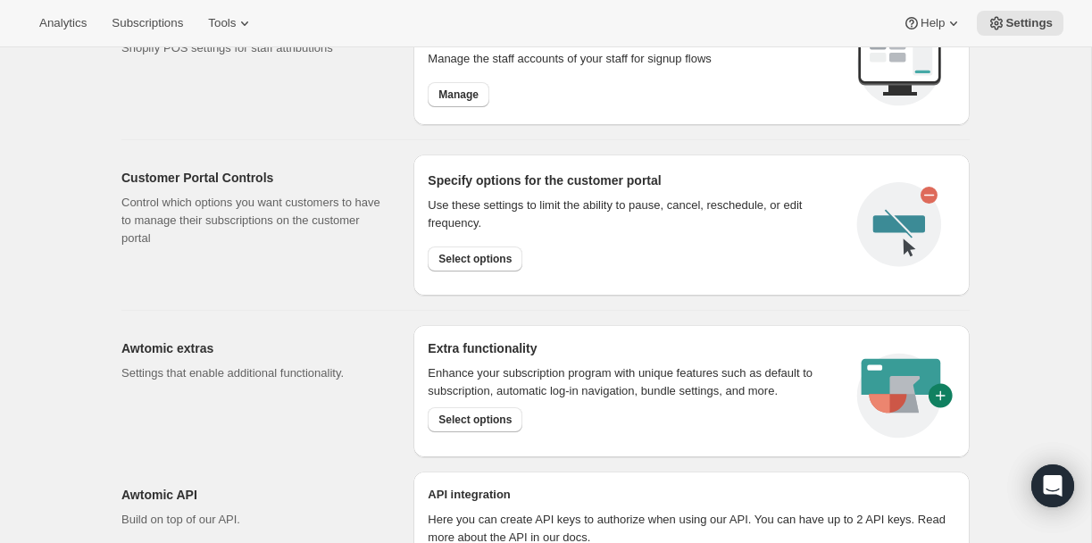
scroll to position [911, 0]
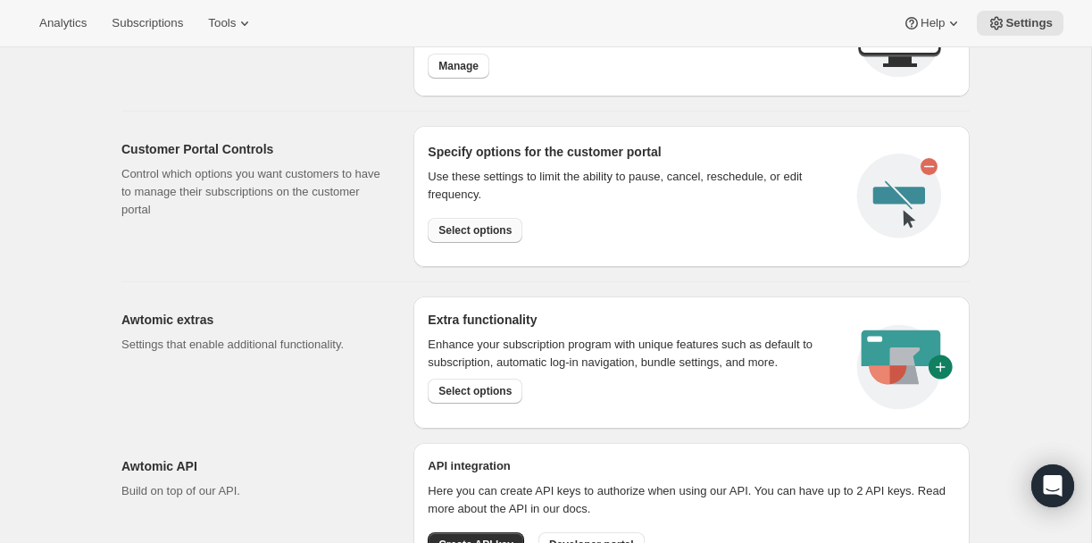
click at [492, 234] on span "Select options" at bounding box center [474, 230] width 73 height 14
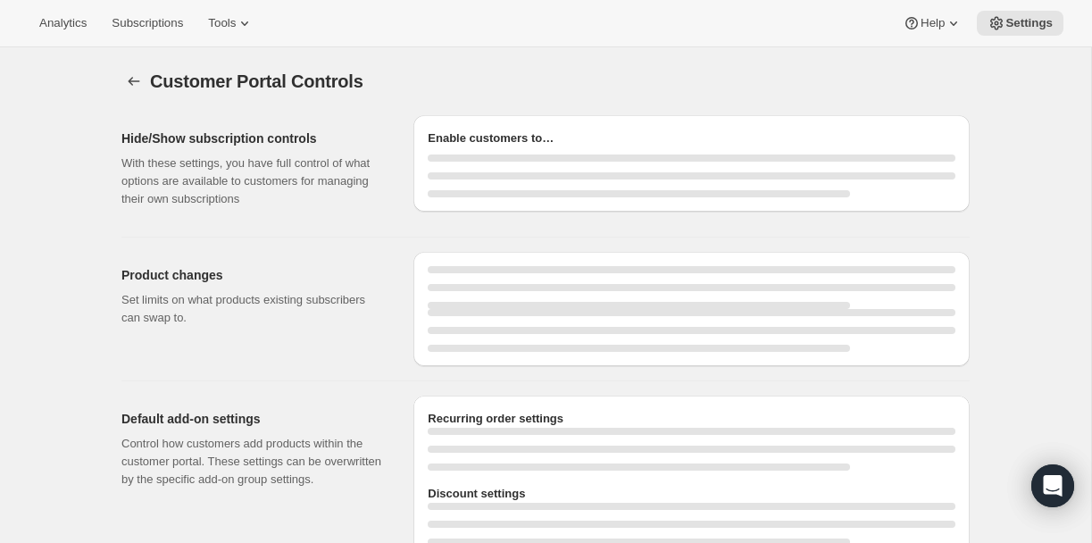
select select "INTERVAL"
select select "MONTH"
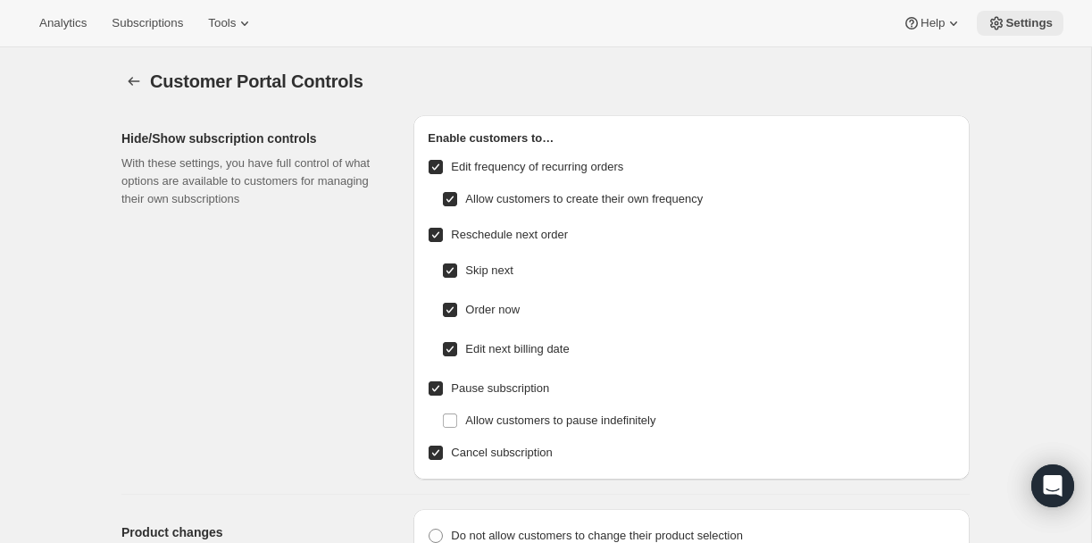
click at [1016, 13] on button "Settings" at bounding box center [1020, 23] width 87 height 25
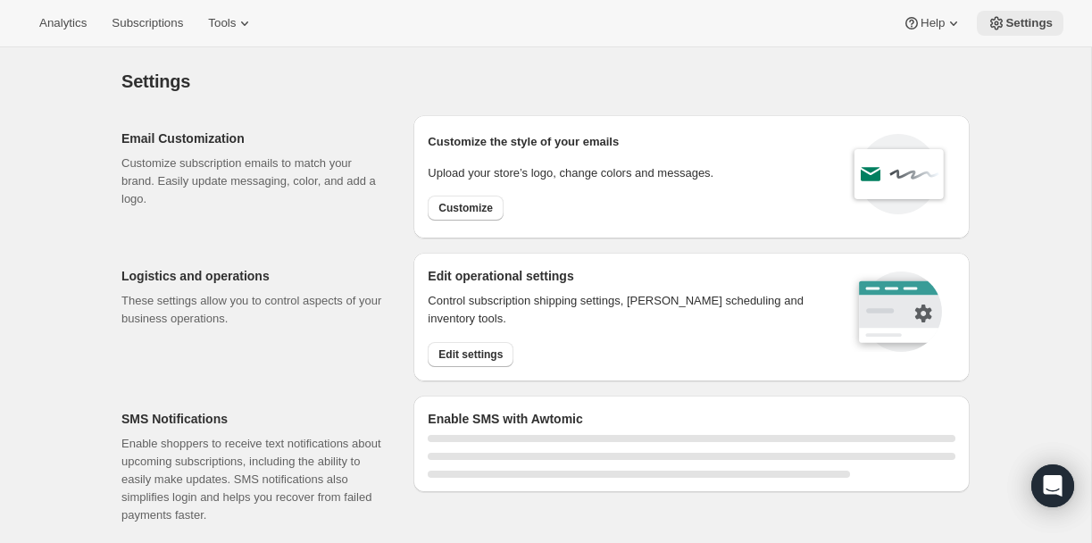
select select "18:00"
select select "09:00"
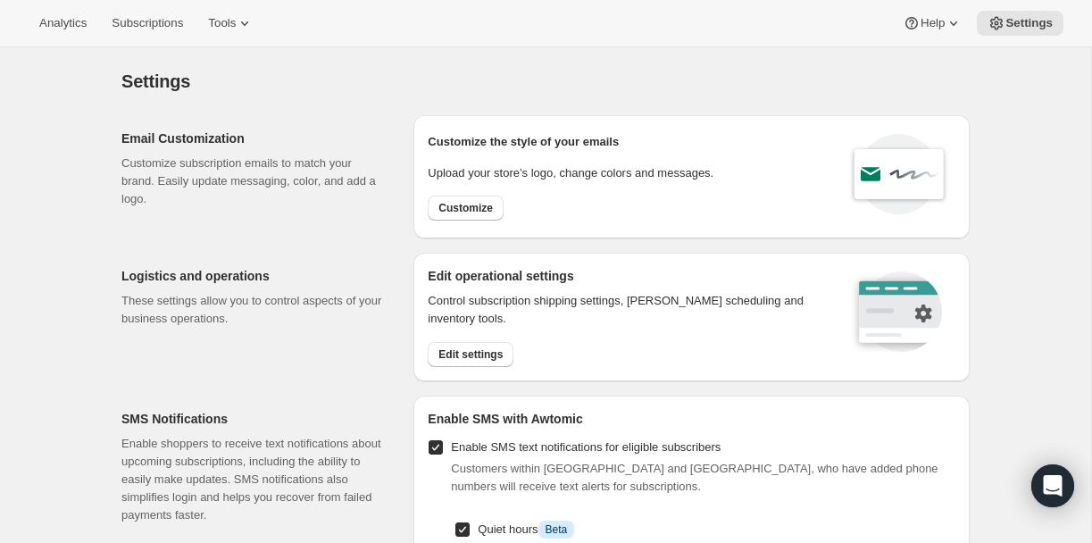
click at [339, 71] on div "Settings" at bounding box center [545, 81] width 848 height 25
click at [925, 30] on button "Help" at bounding box center [932, 23] width 81 height 25
click at [917, 63] on span "Setup guide" at bounding box center [929, 60] width 62 height 13
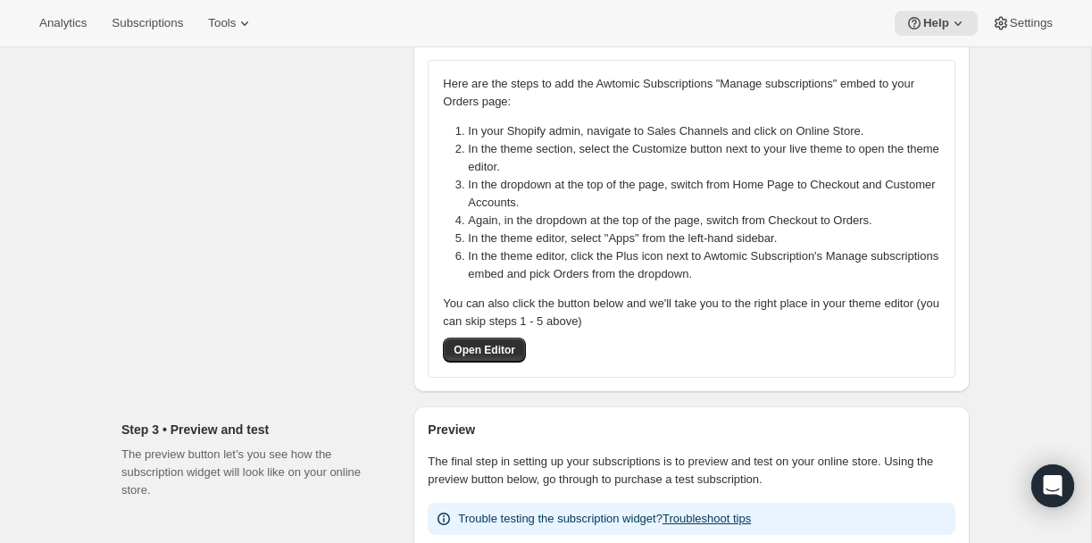
scroll to position [326, 0]
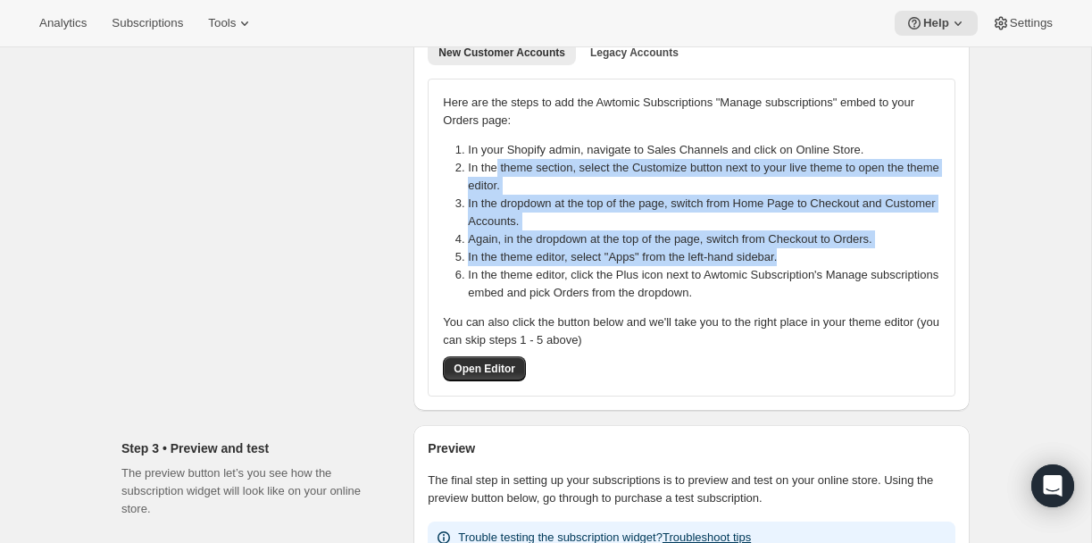
drag, startPoint x: 499, startPoint y: 166, endPoint x: 916, endPoint y: 263, distance: 428.3
click at [916, 263] on ol "In your Shopify admin, navigate to Sales Channels and click on Online Store. In…" at bounding box center [691, 221] width 519 height 161
click at [915, 263] on li "In the theme editor, select "Apps" from the left-hand sidebar." at bounding box center [709, 257] width 483 height 18
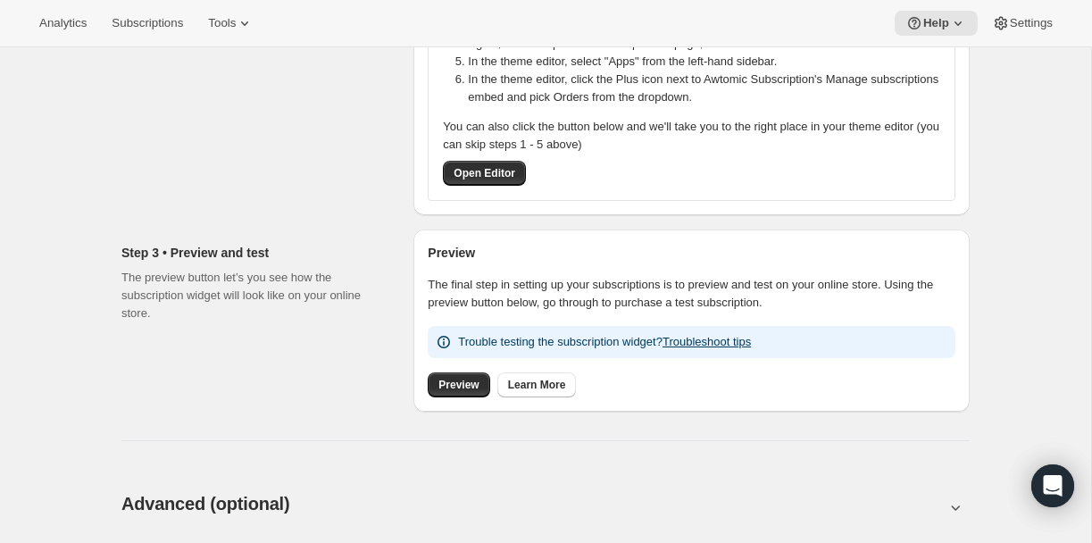
scroll to position [521, 0]
drag, startPoint x: 539, startPoint y: 73, endPoint x: 773, endPoint y: 81, distance: 235.0
click at [773, 81] on li "In the theme editor, click the Plus icon next to Awtomic Subscription's Manage …" at bounding box center [709, 89] width 483 height 36
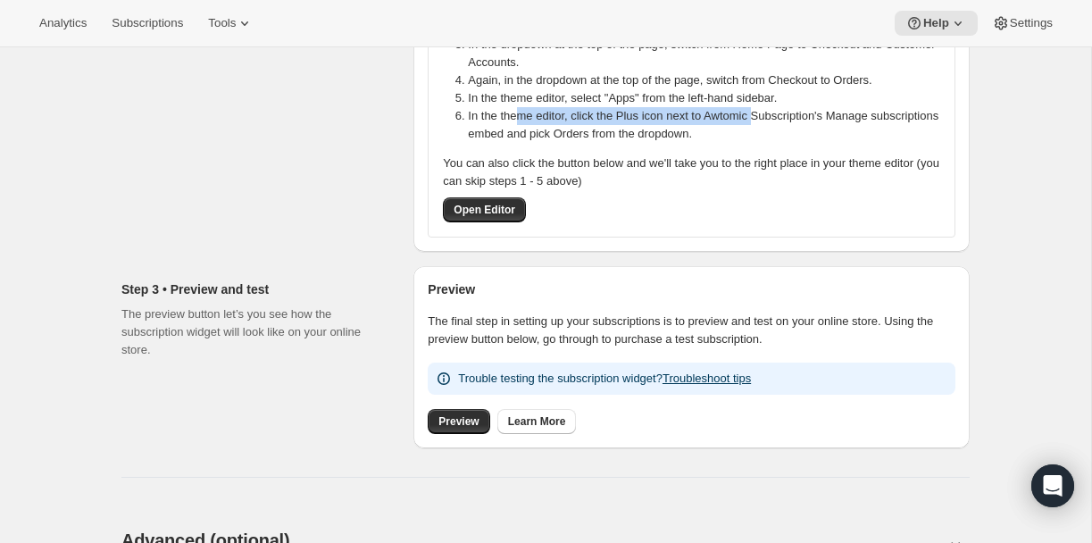
scroll to position [468, 0]
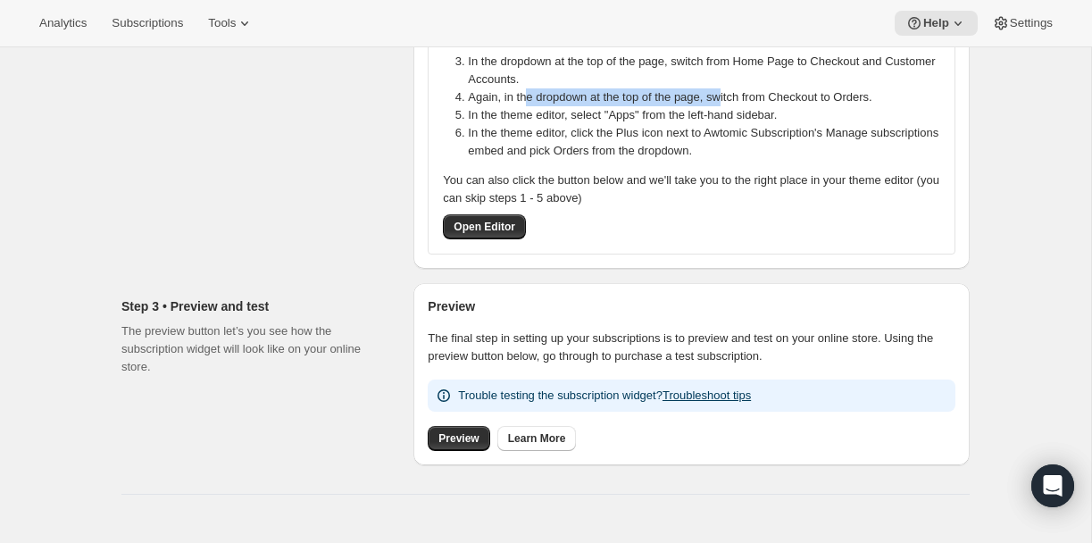
drag, startPoint x: 531, startPoint y: 97, endPoint x: 719, endPoint y: 111, distance: 188.0
click at [738, 96] on li "Again, in the dropdown at the top of the page, switch from Checkout to Orders." at bounding box center [709, 97] width 483 height 18
click at [472, 231] on span "Open Editor" at bounding box center [485, 227] width 62 height 14
click at [533, 121] on li "In the theme editor, select "Apps" from the left-hand sidebar." at bounding box center [709, 115] width 483 height 18
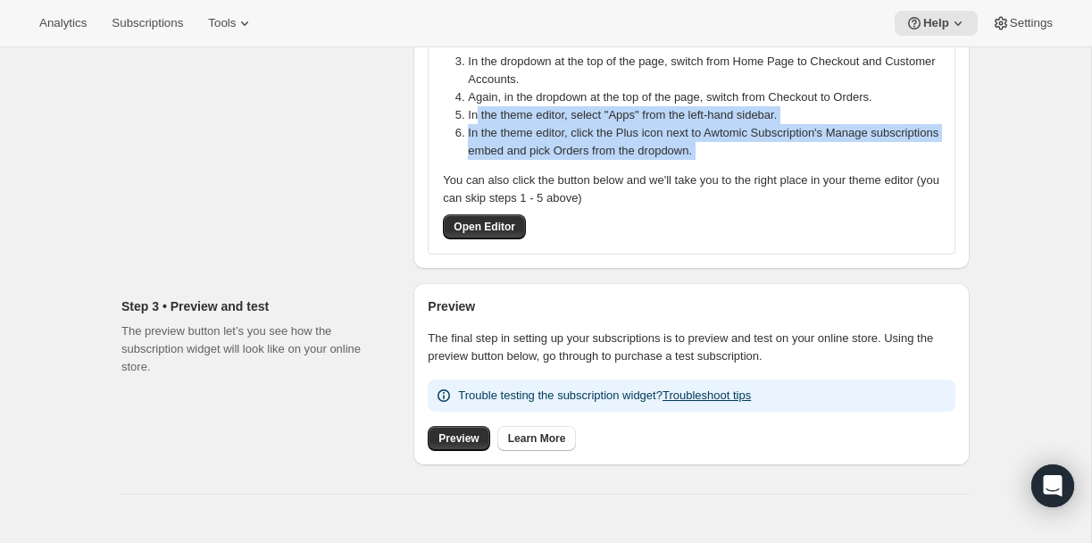
drag, startPoint x: 479, startPoint y: 106, endPoint x: 848, endPoint y: 160, distance: 372.7
click at [848, 160] on div "Here are the steps to add the Awtomic Subscriptions "Manage subscriptions" embe…" at bounding box center [691, 96] width 497 height 288
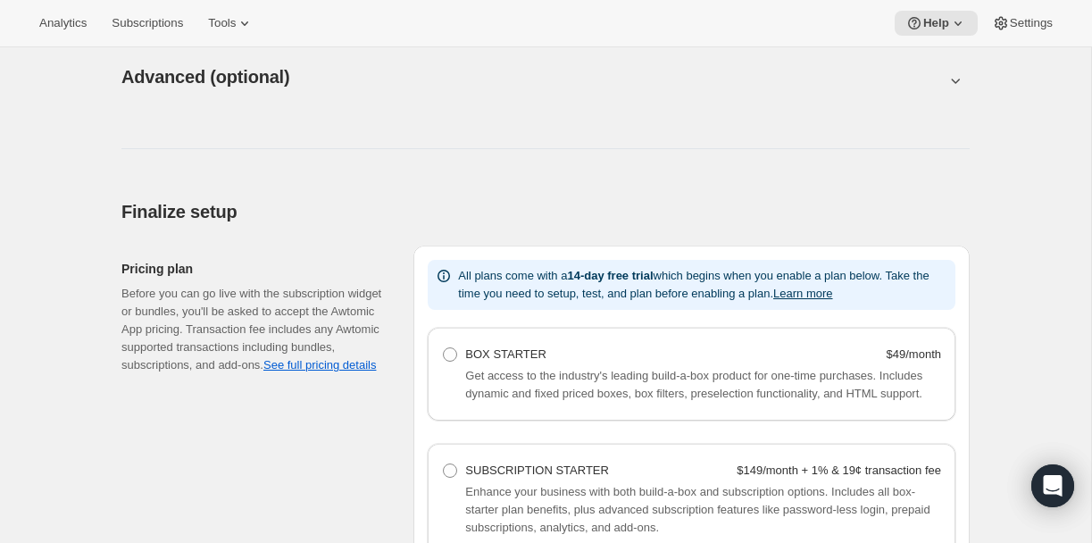
scroll to position [949, 0]
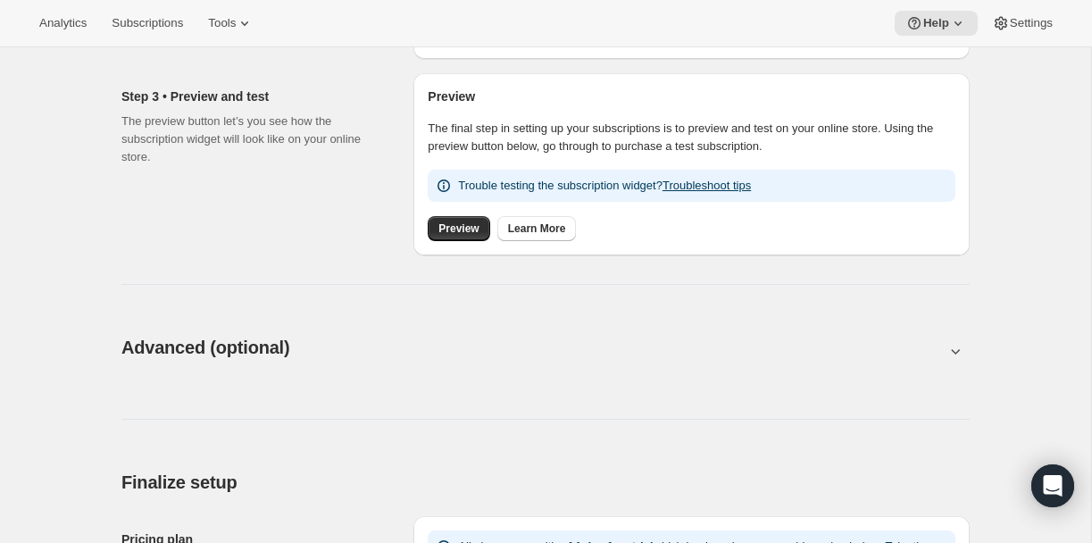
click at [937, 357] on button at bounding box center [545, 351] width 848 height 20
type input "<div style="text-align: center"> <hr> <br/><h3>Having issues managing your subs…"
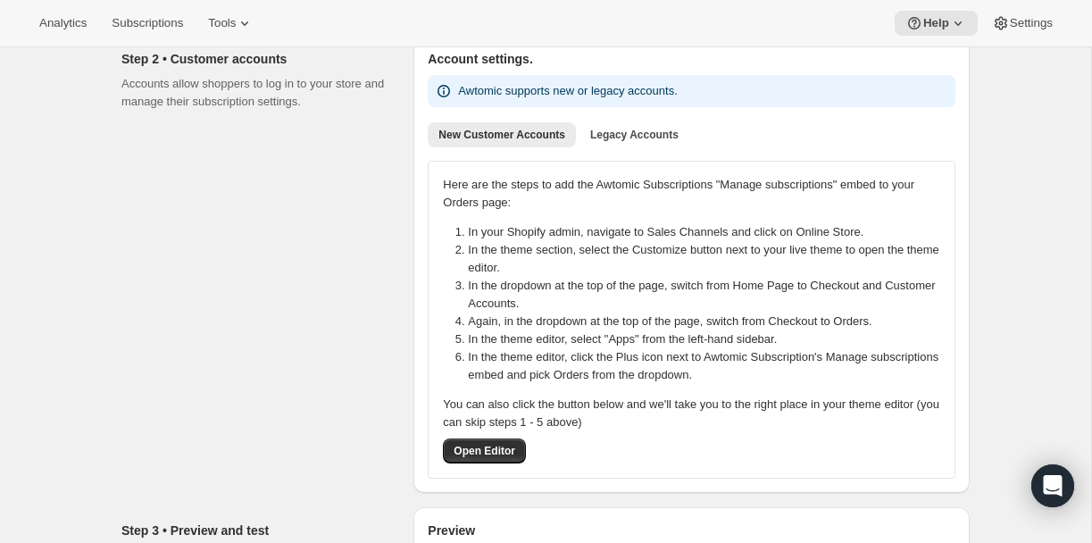
scroll to position [240, 0]
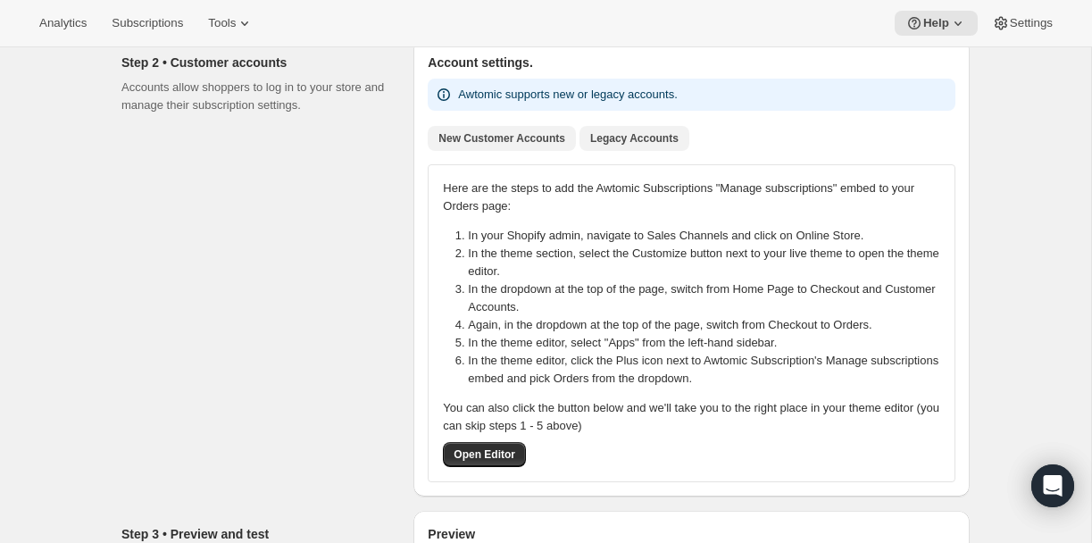
click at [642, 128] on button "Legacy Accounts" at bounding box center [635, 138] width 110 height 25
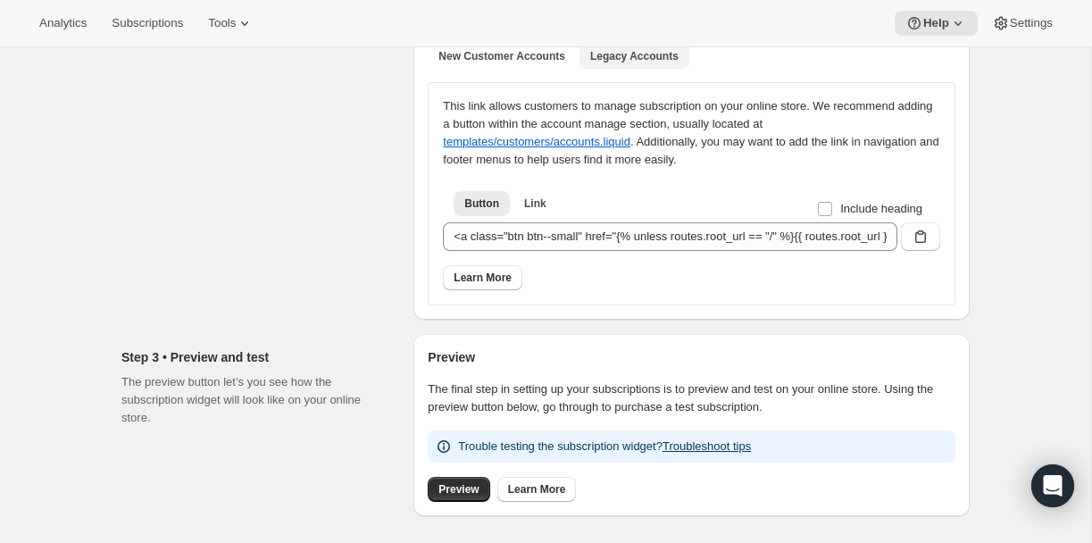
scroll to position [332, 0]
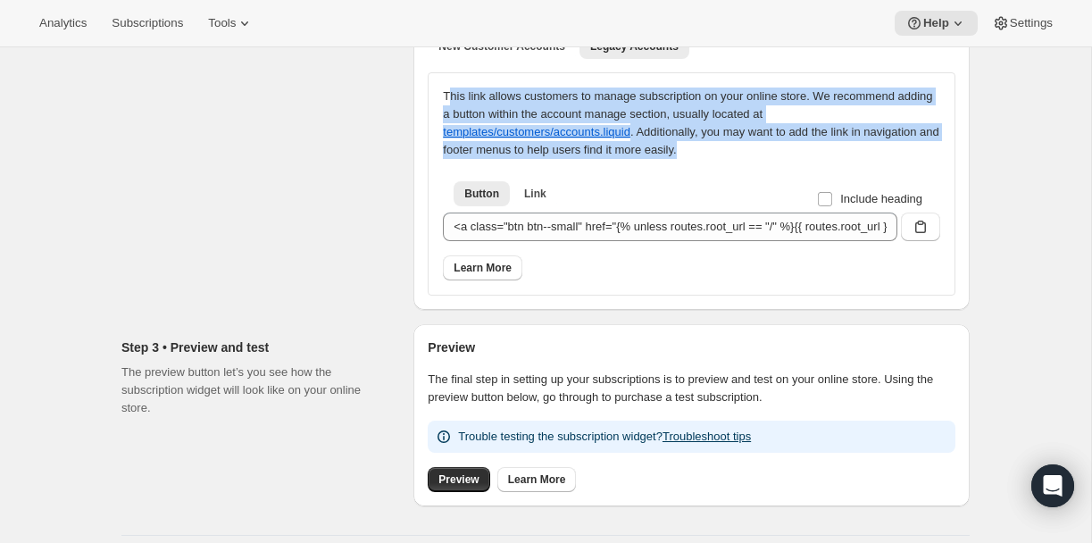
drag, startPoint x: 455, startPoint y: 96, endPoint x: 883, endPoint y: 164, distance: 433.3
click at [883, 164] on div "This link allows customers to manage subscription on your online store. We reco…" at bounding box center [691, 184] width 497 height 193
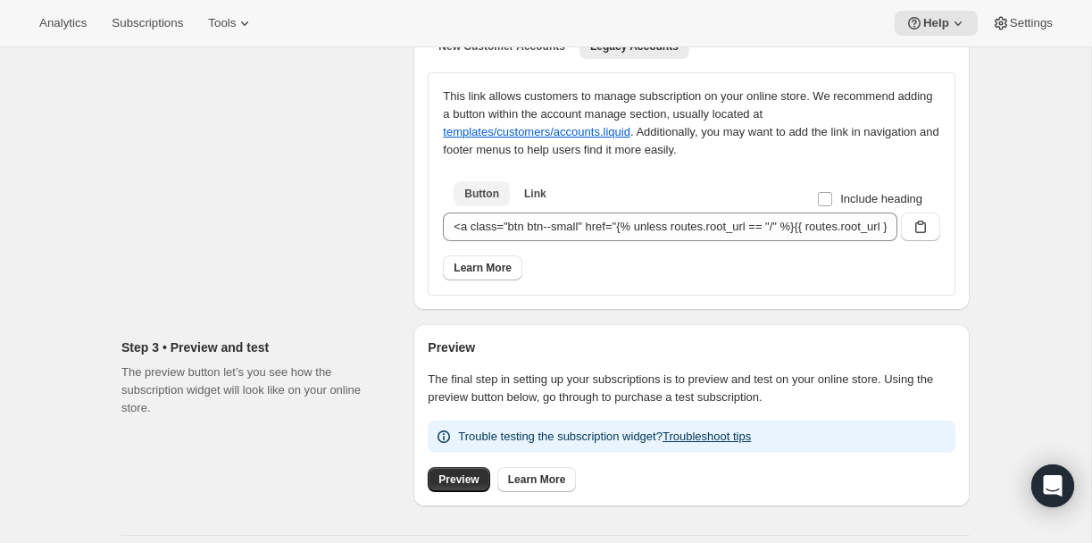
click at [471, 196] on span "Button" at bounding box center [481, 194] width 35 height 14
click at [920, 228] on icon "button" at bounding box center [921, 227] width 18 height 18
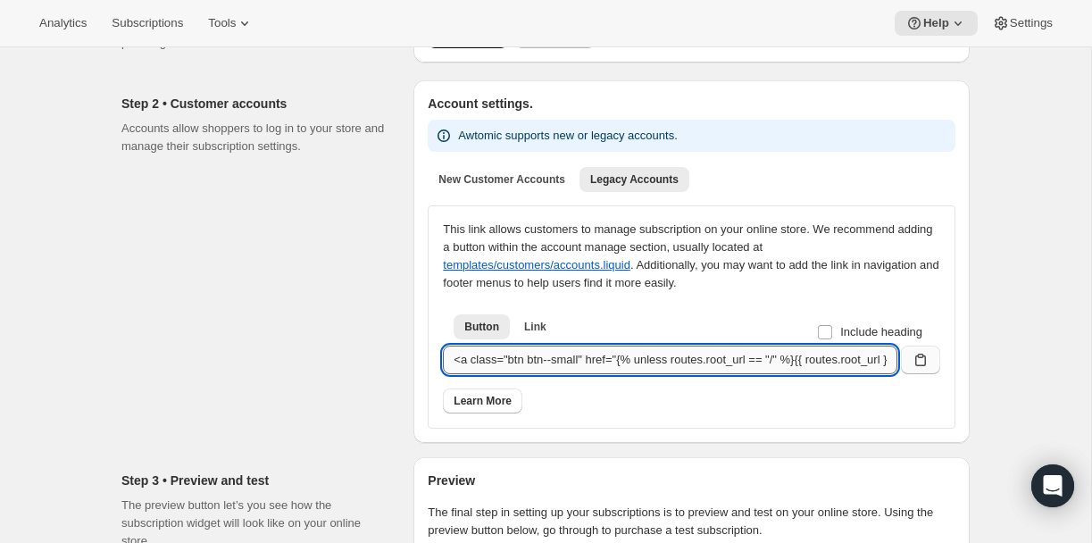
scroll to position [200, 0]
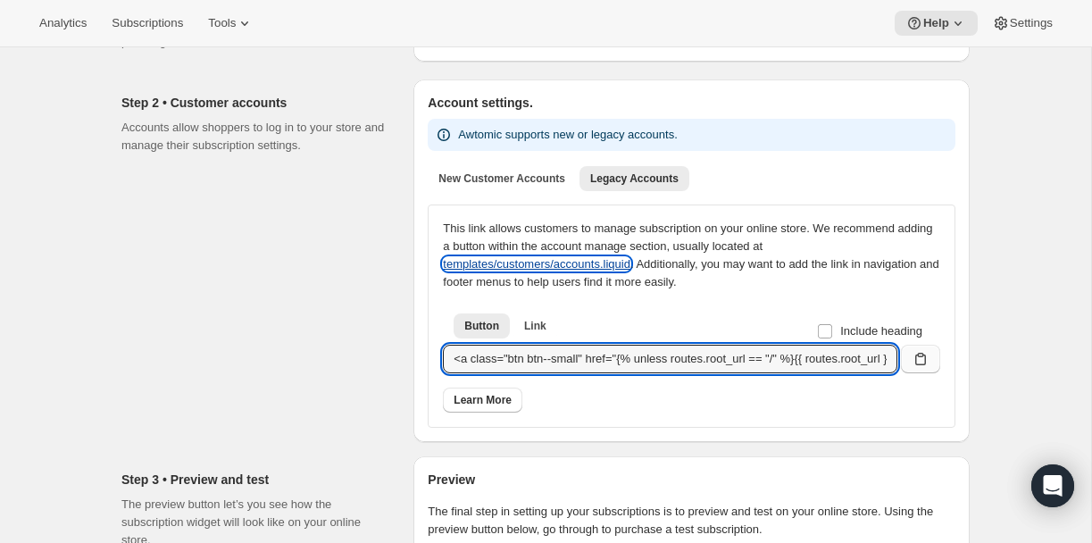
click at [607, 267] on button "templates/customers/accounts.liquid" at bounding box center [537, 263] width 188 height 13
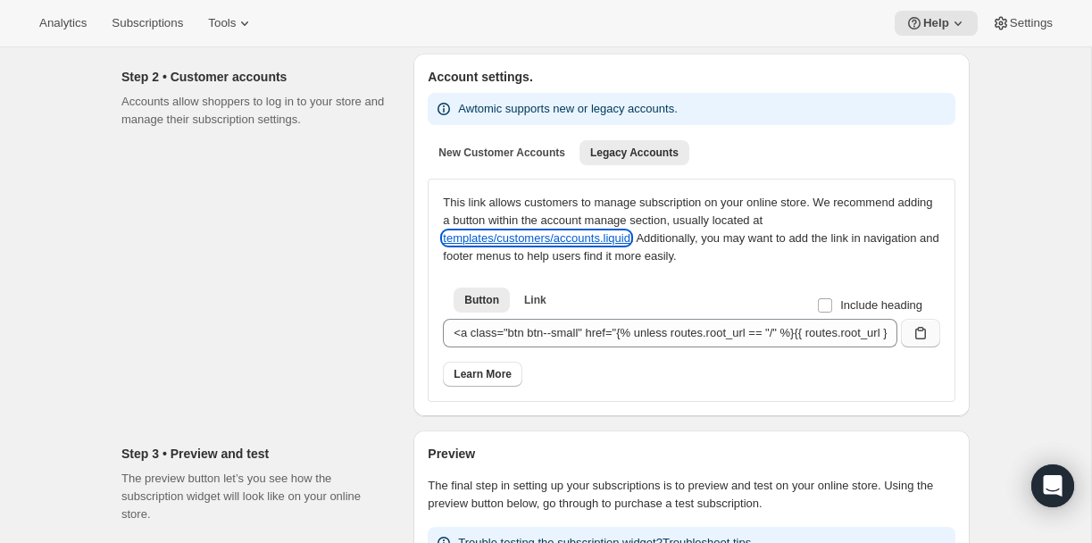
scroll to position [447, 0]
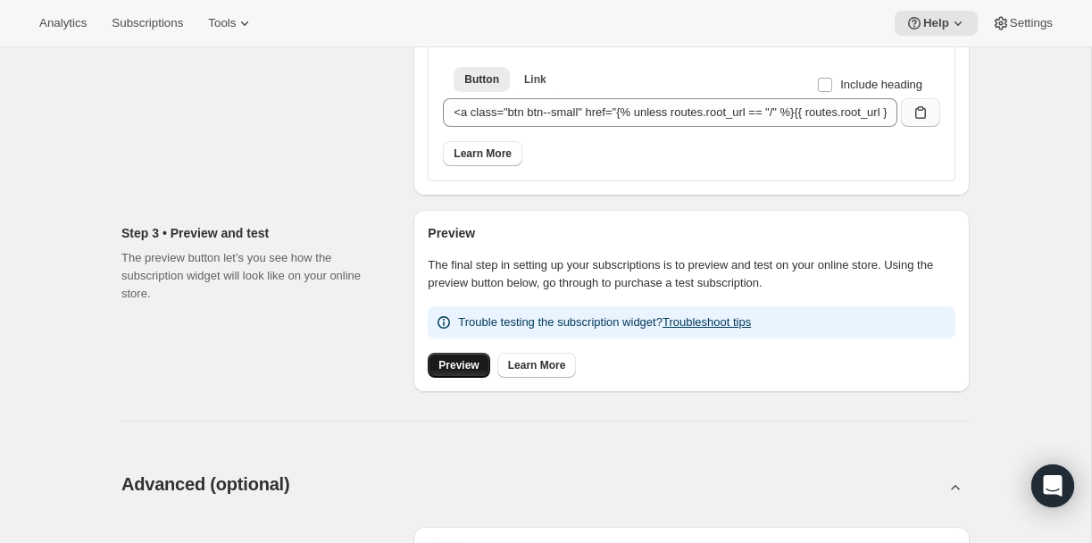
click at [460, 361] on span "Preview" at bounding box center [458, 365] width 40 height 14
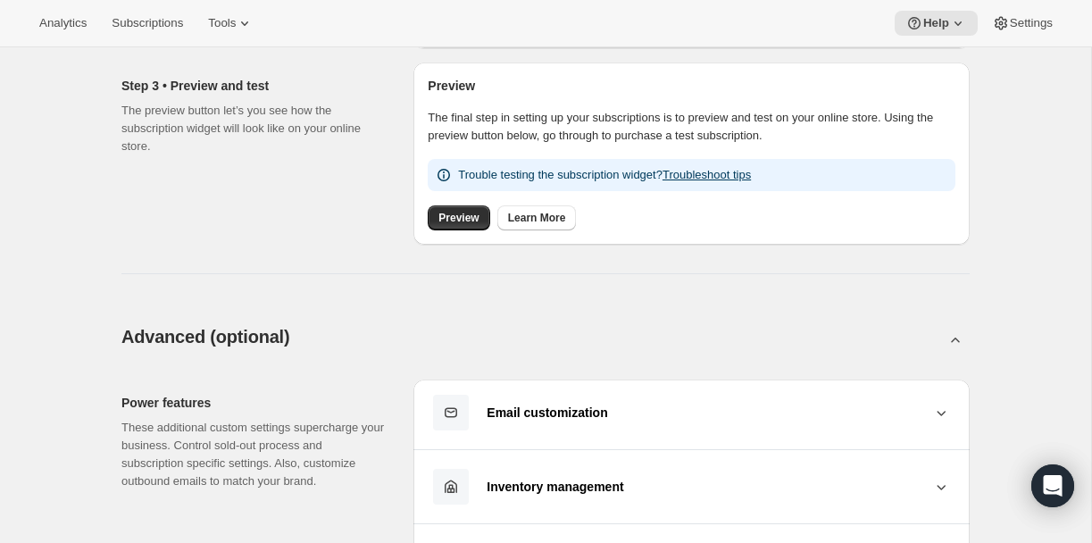
scroll to position [599, 0]
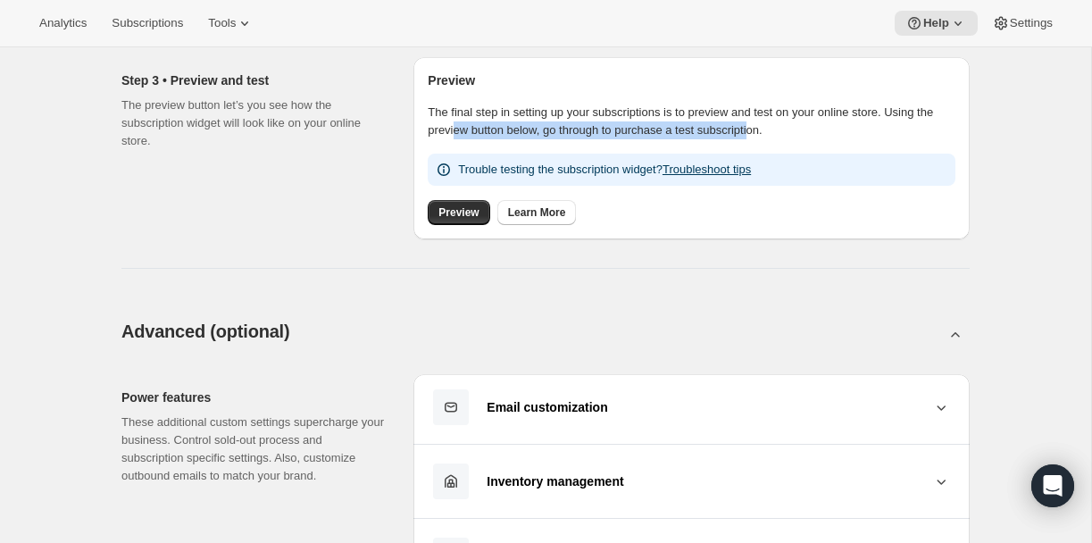
drag, startPoint x: 477, startPoint y: 126, endPoint x: 798, endPoint y: 121, distance: 320.6
click at [798, 121] on p "The final step in setting up your subscriptions is to preview and test on your …" at bounding box center [692, 122] width 528 height 36
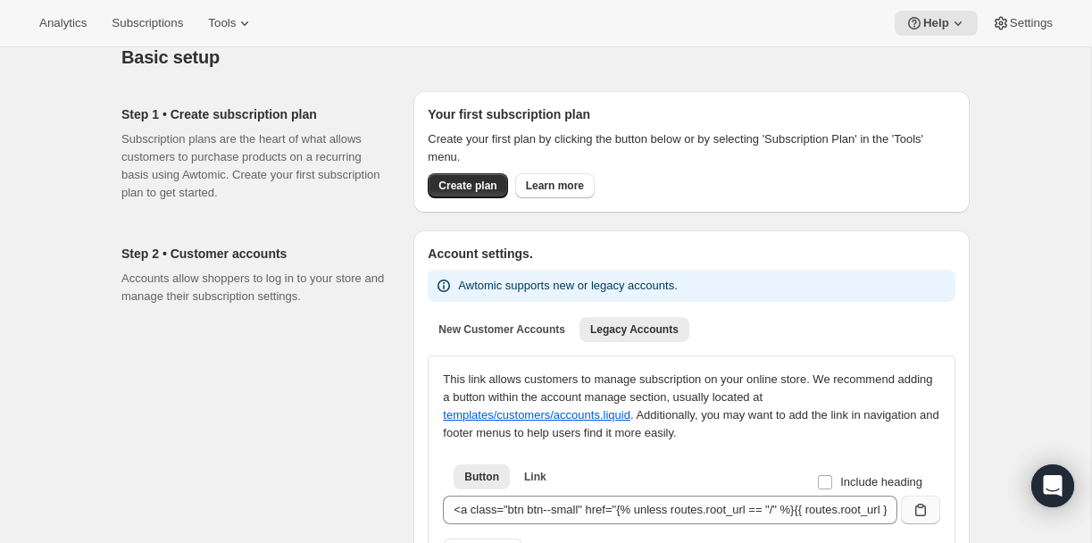
scroll to position [0, 0]
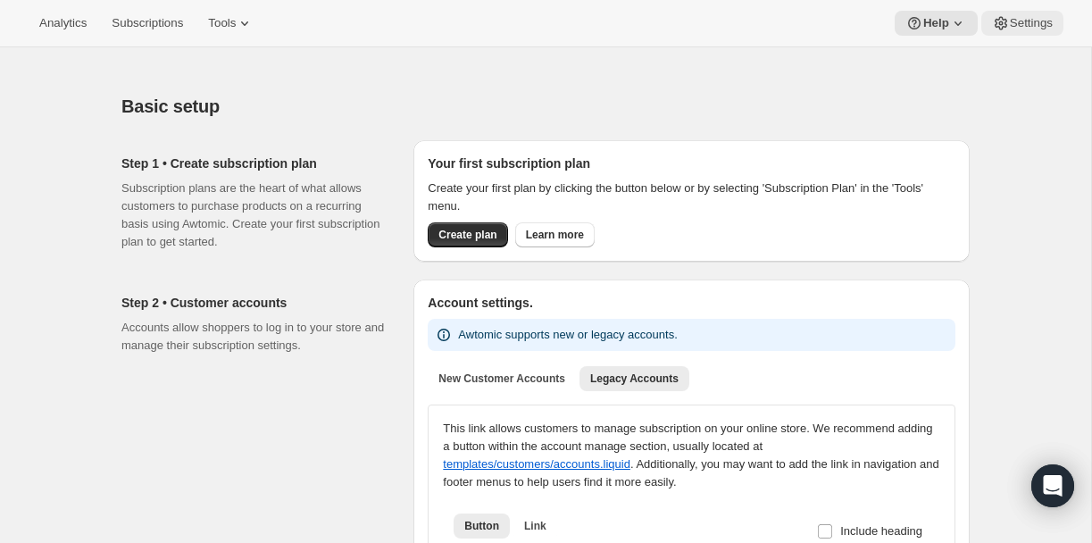
click at [1016, 28] on span "Settings" at bounding box center [1031, 23] width 43 height 14
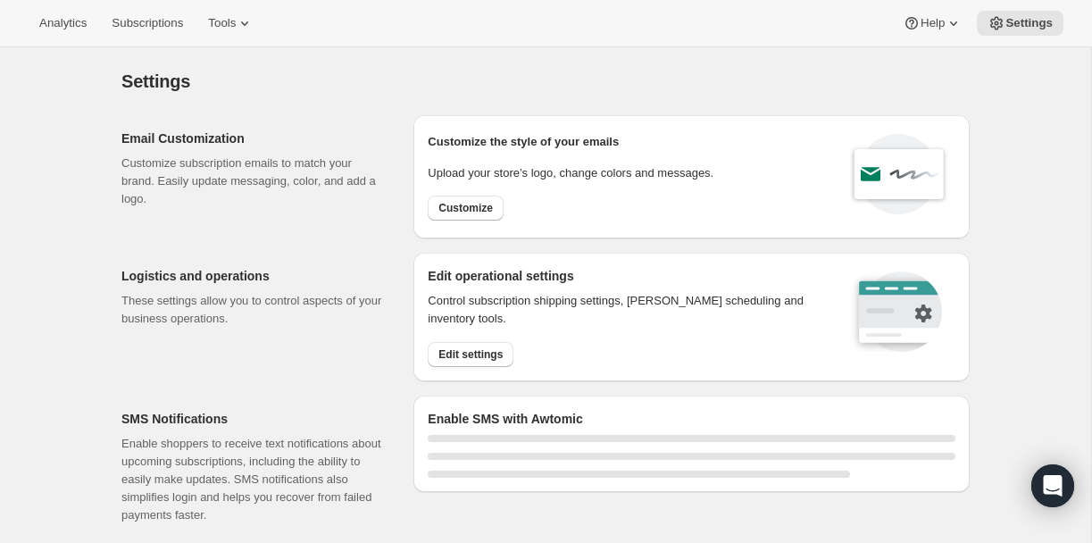
select select "18:00"
select select "09:00"
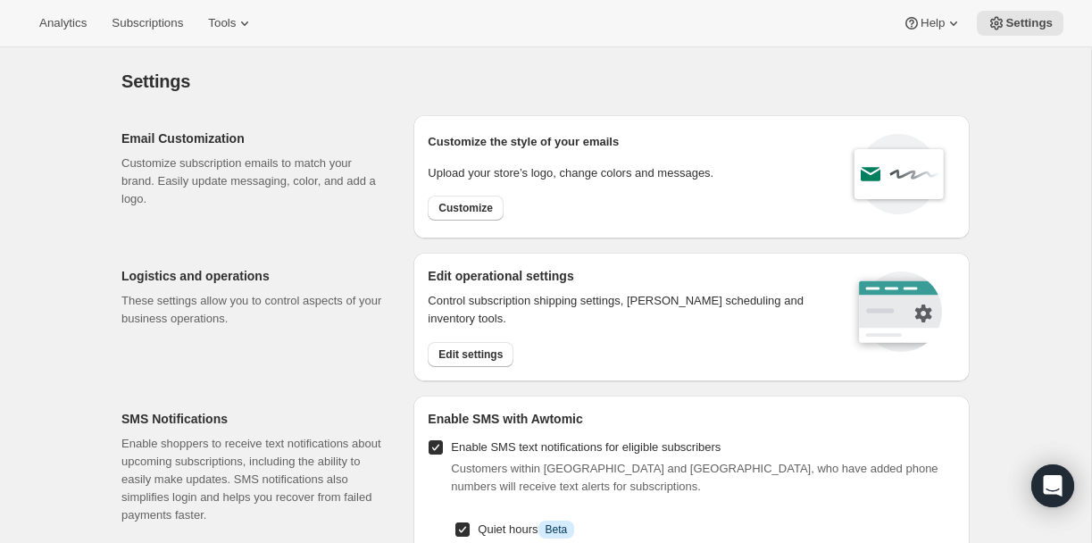
click at [590, 97] on div "Settings. This page is ready Settings" at bounding box center [545, 81] width 848 height 68
click at [461, 157] on div "Customize the style of your emails Upload your store’s logo, change colors and …" at bounding box center [571, 176] width 286 height 95
